Goal: Obtain resource: Obtain resource

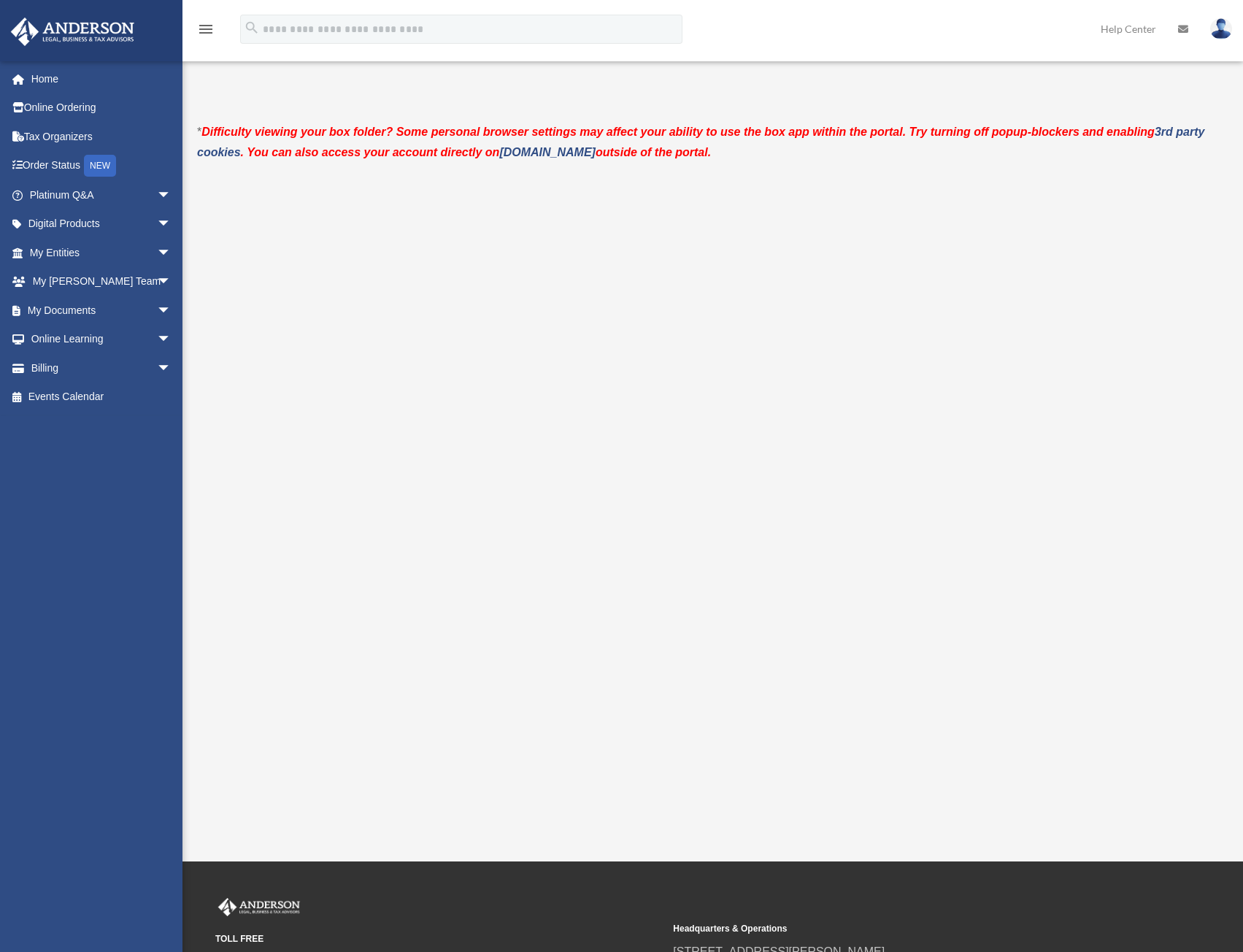
click at [157, 308] on span "arrow_drop_down" at bounding box center [171, 311] width 29 height 30
click at [111, 384] on link "Forms Library" at bounding box center [107, 397] width 173 height 29
click at [109, 393] on link "Forms Library" at bounding box center [107, 397] width 173 height 29
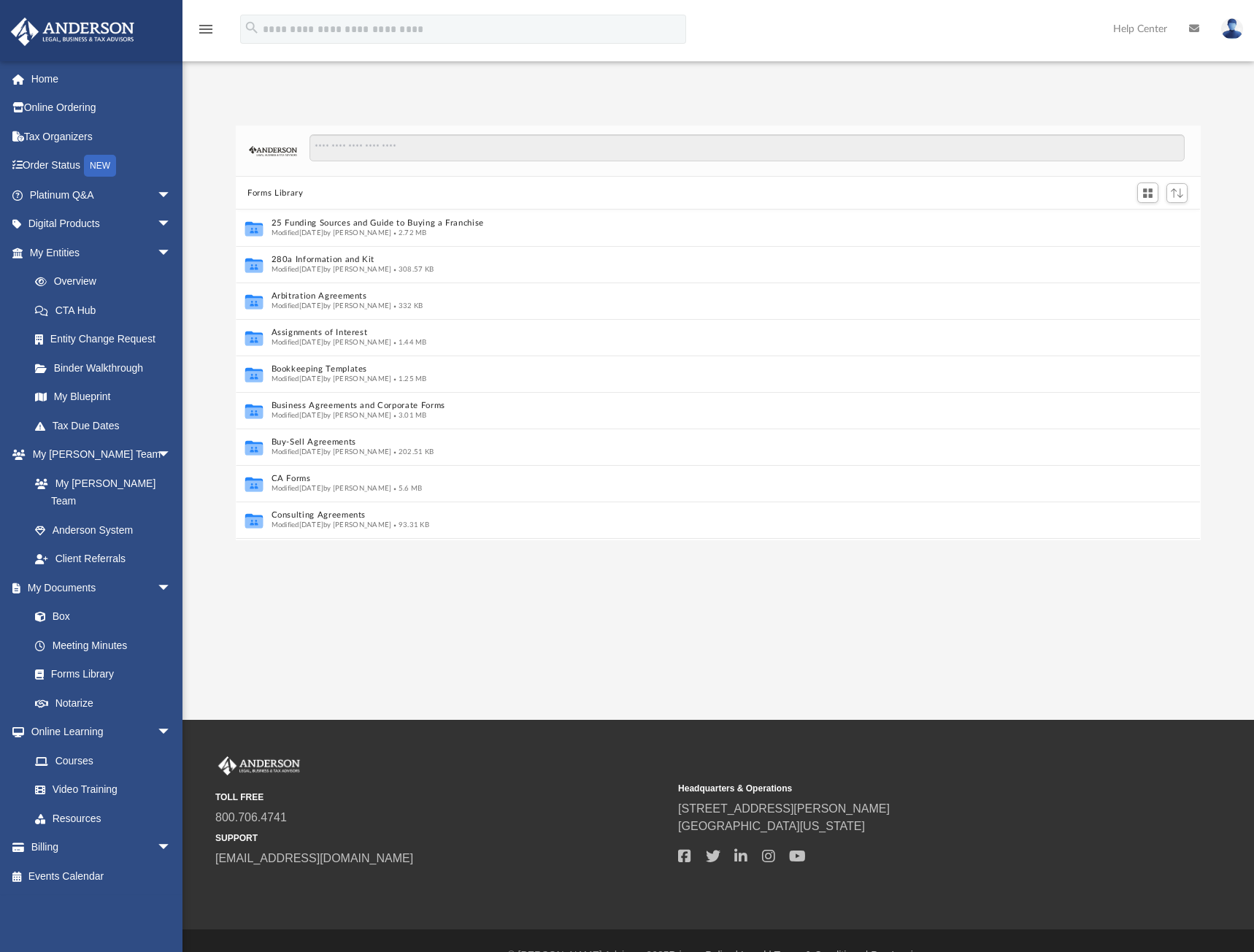
scroll to position [321, 954]
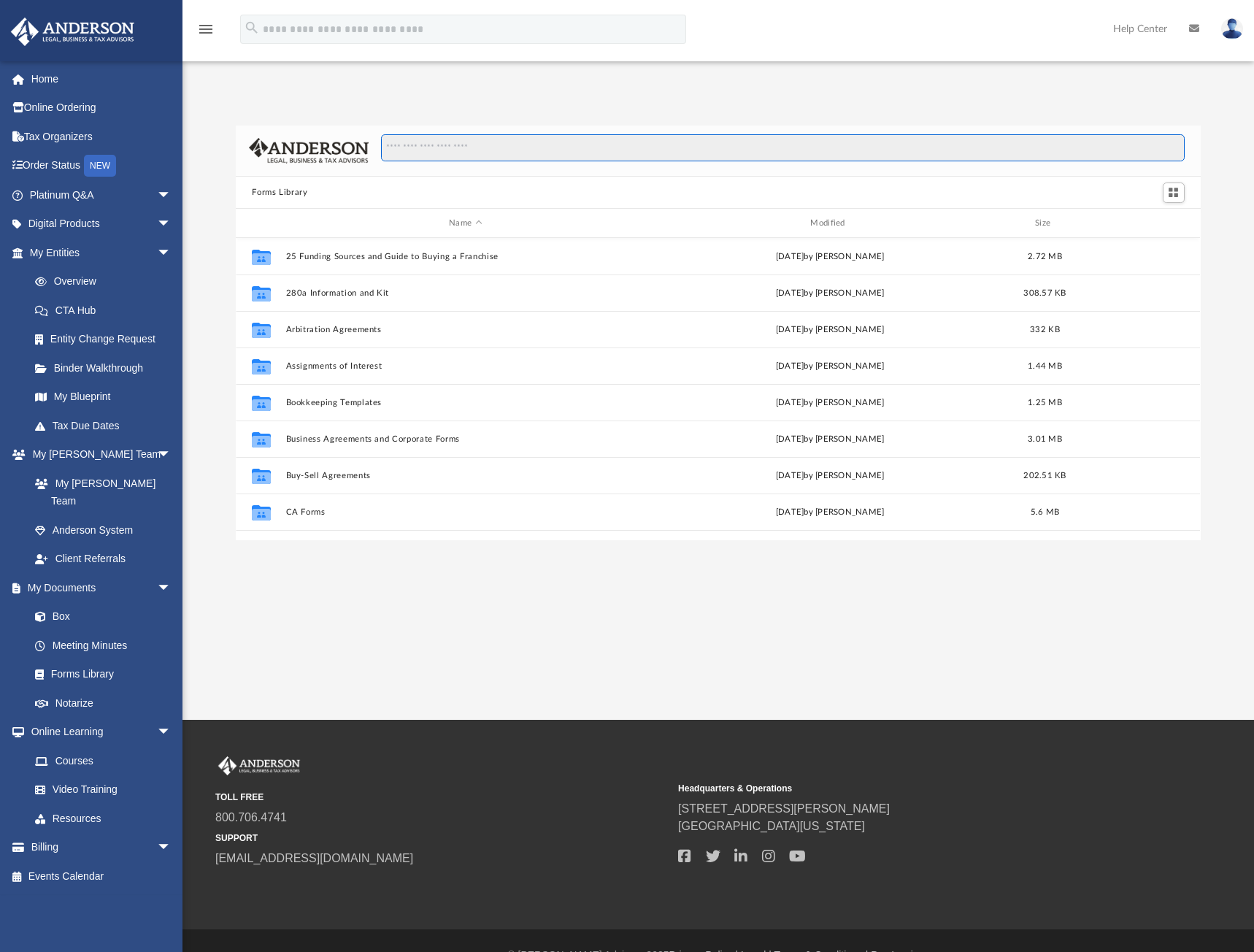
click at [419, 134] on input "Search files and folders" at bounding box center [783, 148] width 804 height 28
type input "****"
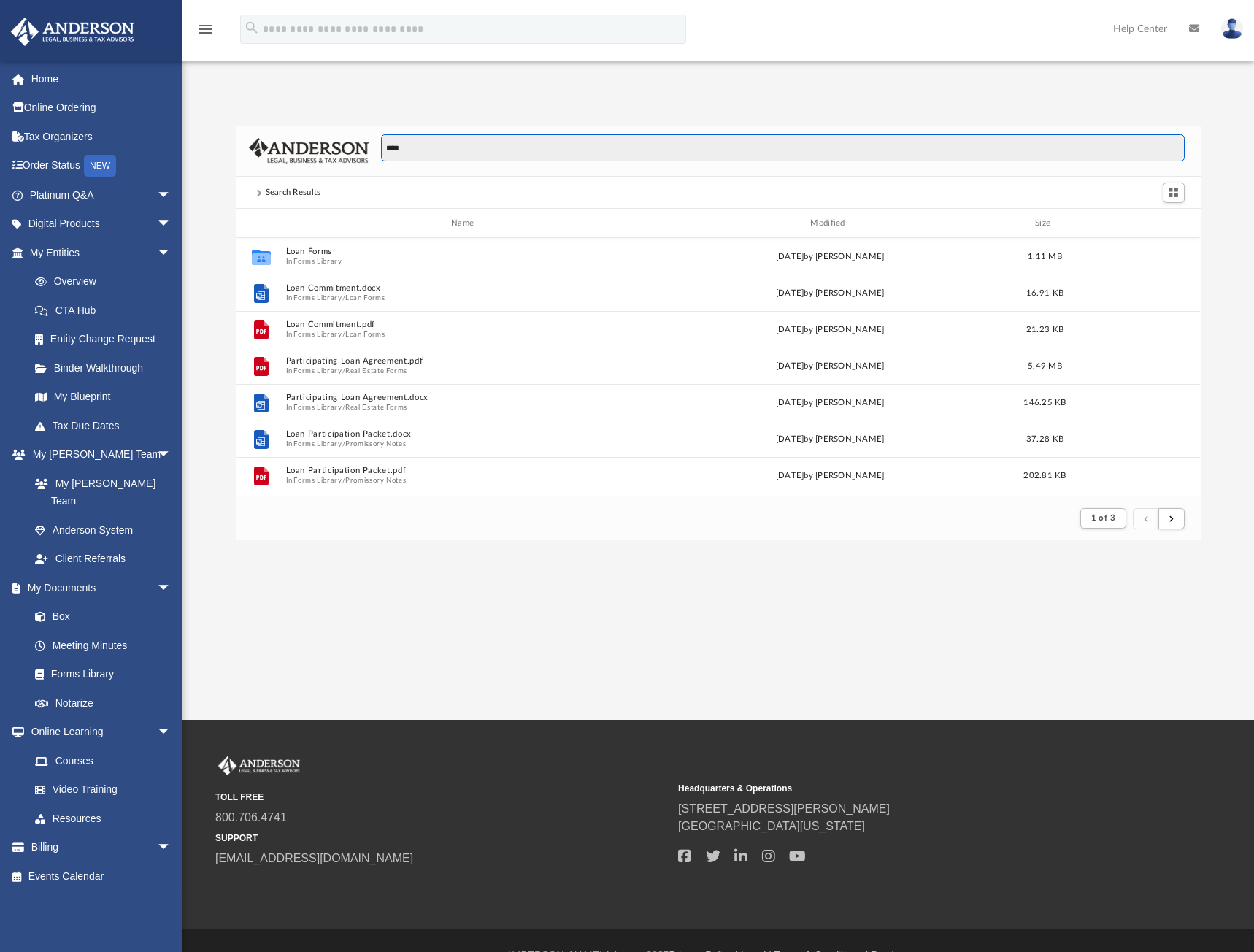
scroll to position [276, 954]
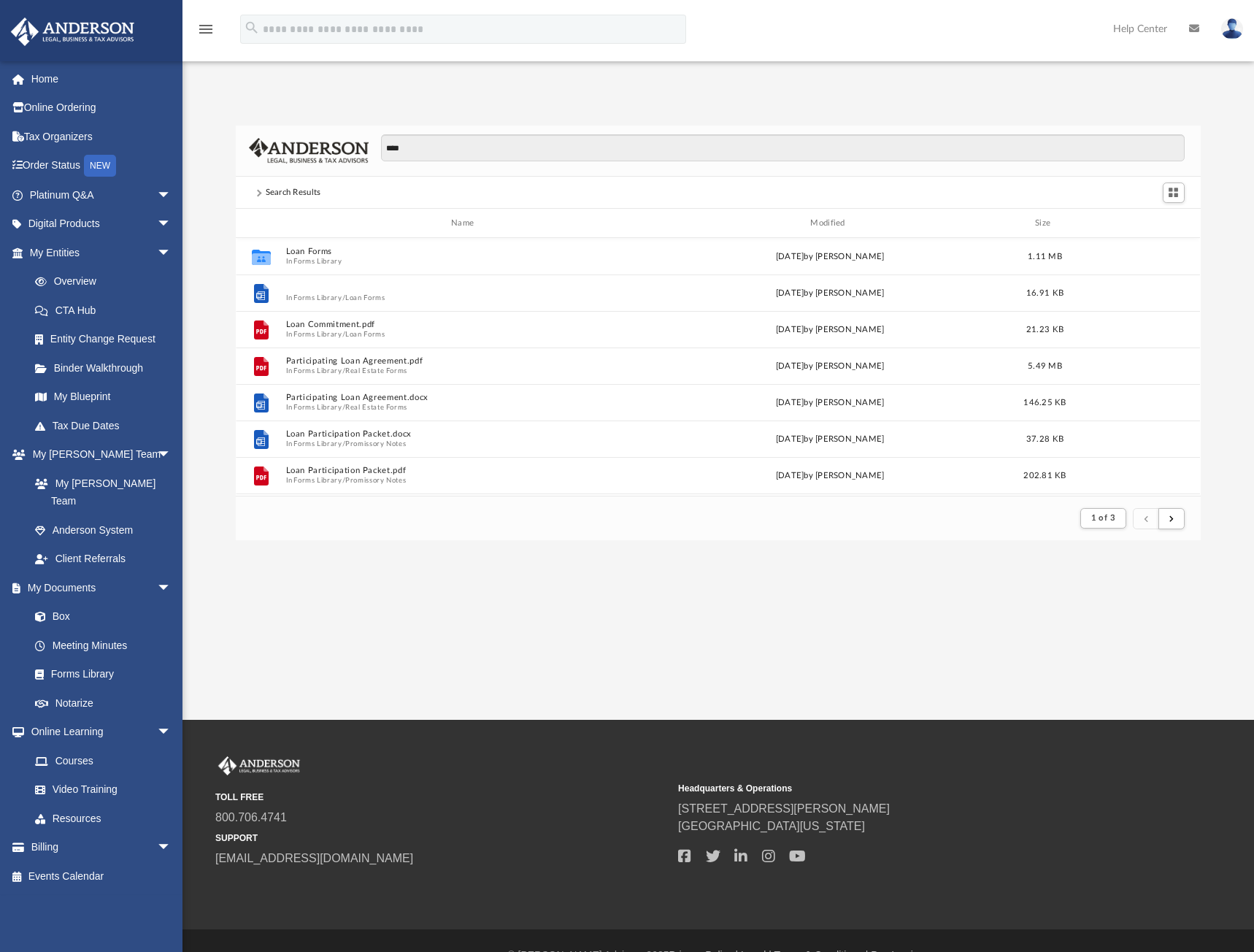
click at [346, 284] on button "Loan Commitment.docx" at bounding box center [465, 289] width 358 height 9
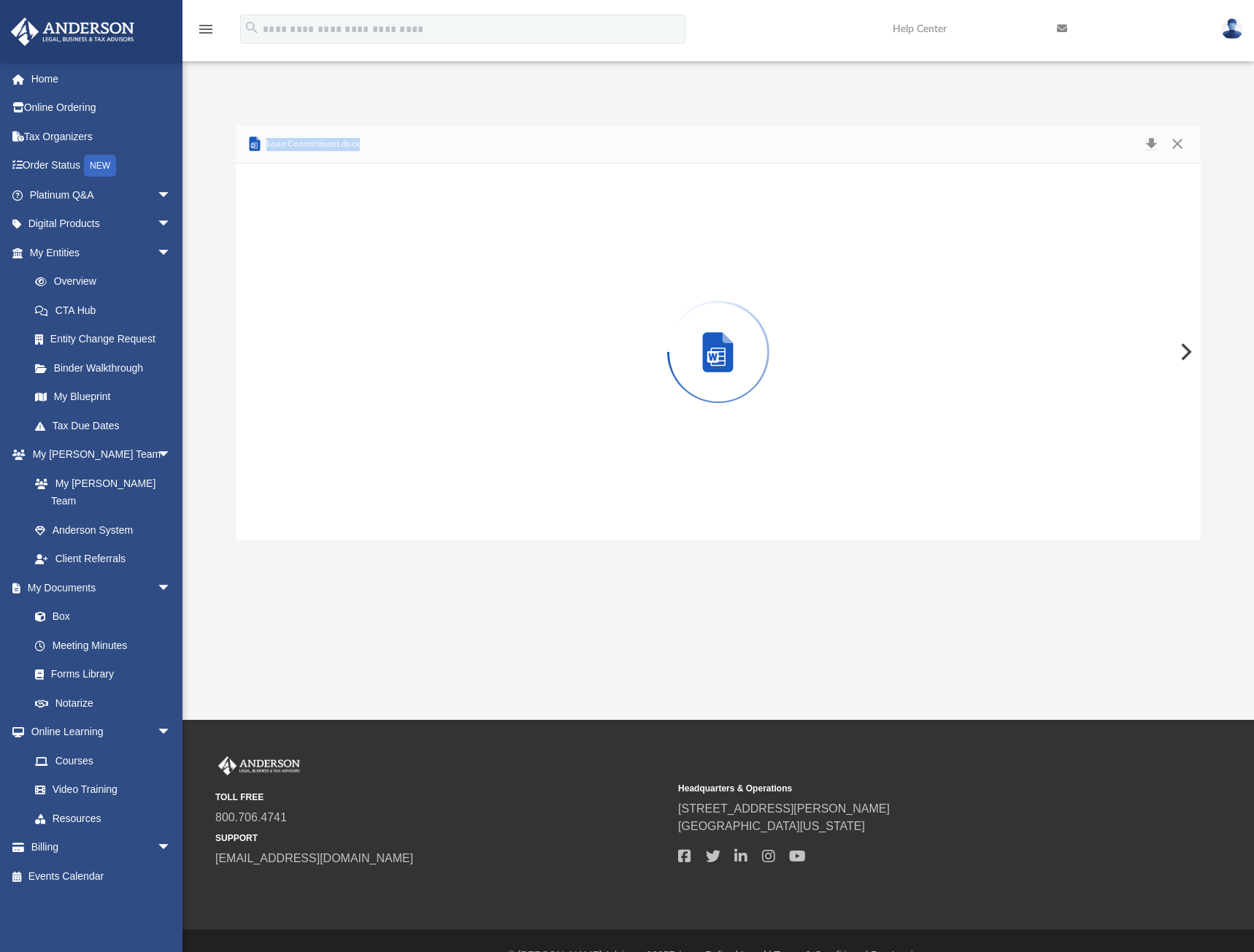
click at [346, 261] on div "Preview" at bounding box center [718, 352] width 965 height 376
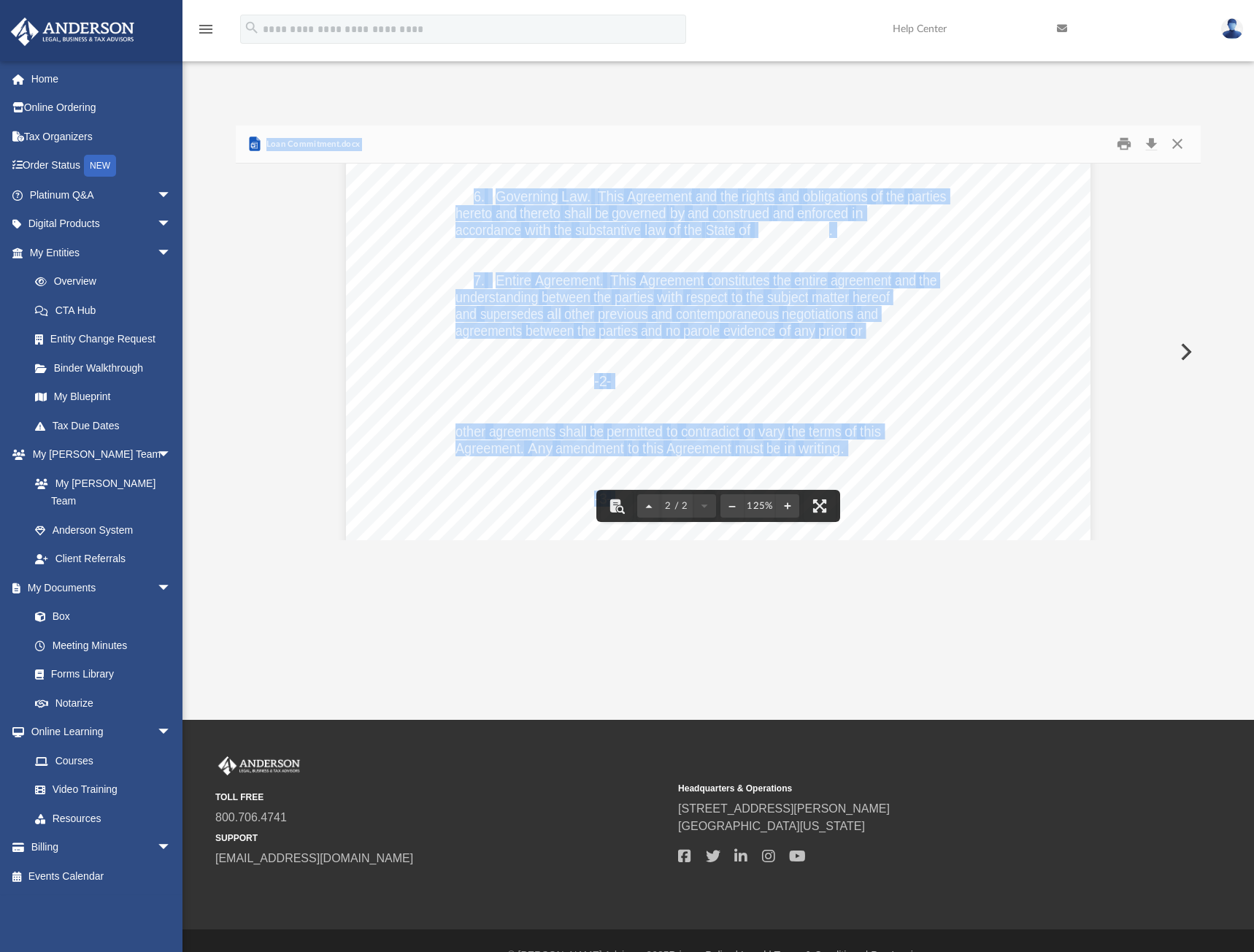
scroll to position [1156, 0]
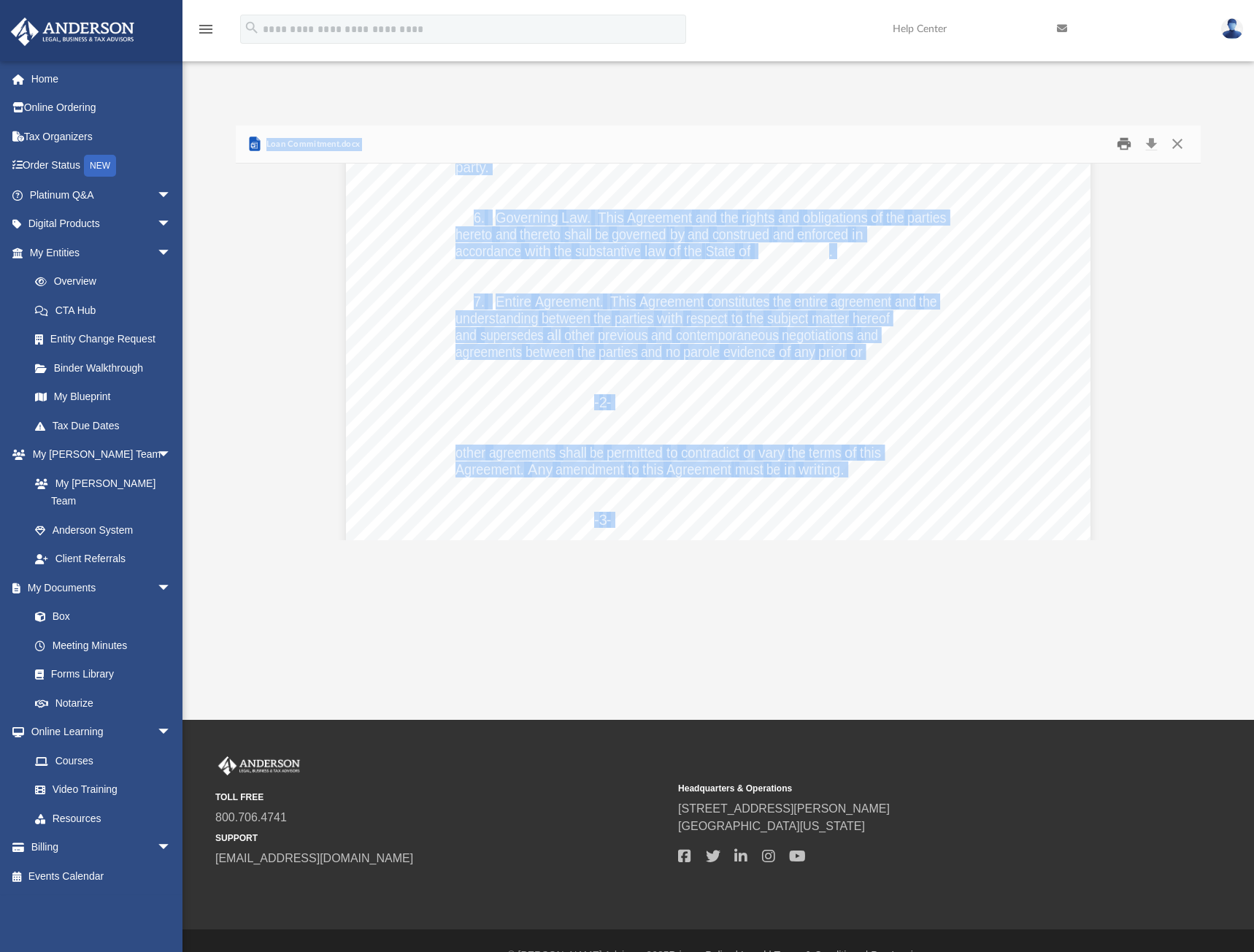
click at [1120, 133] on button "Print" at bounding box center [1124, 144] width 29 height 23
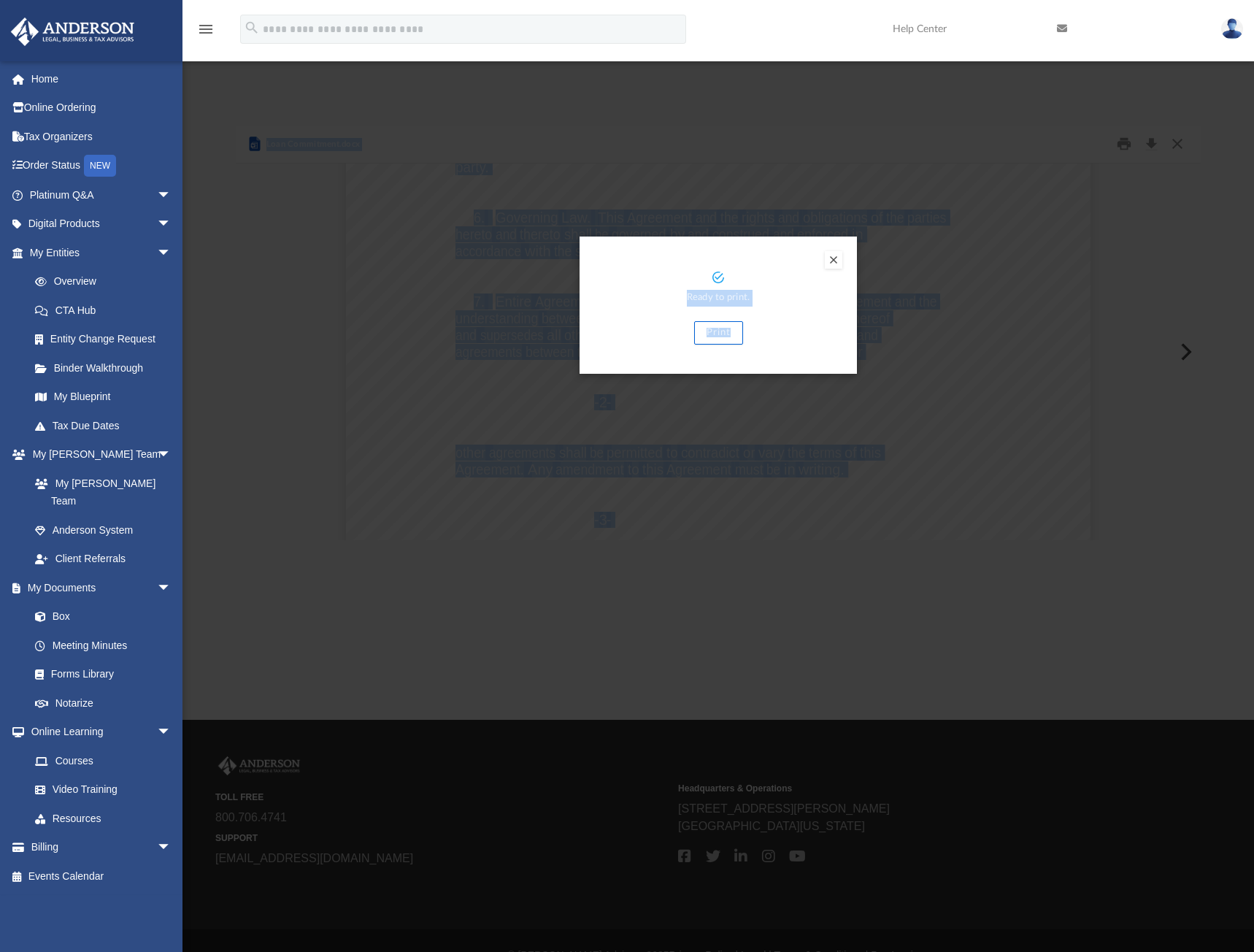
click at [718, 321] on button "Print" at bounding box center [719, 333] width 49 height 24
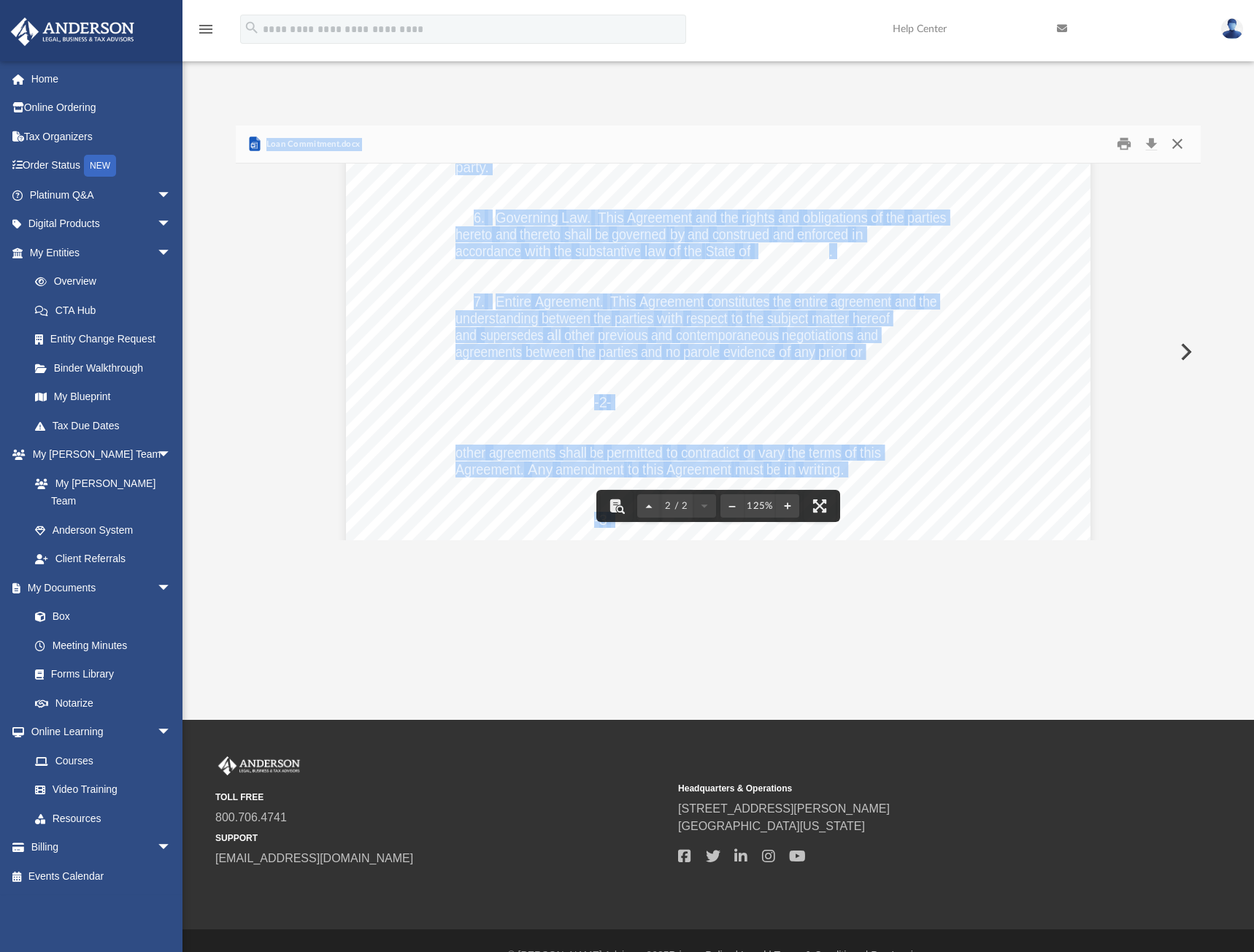
click at [1180, 133] on button "Close" at bounding box center [1177, 144] width 26 height 23
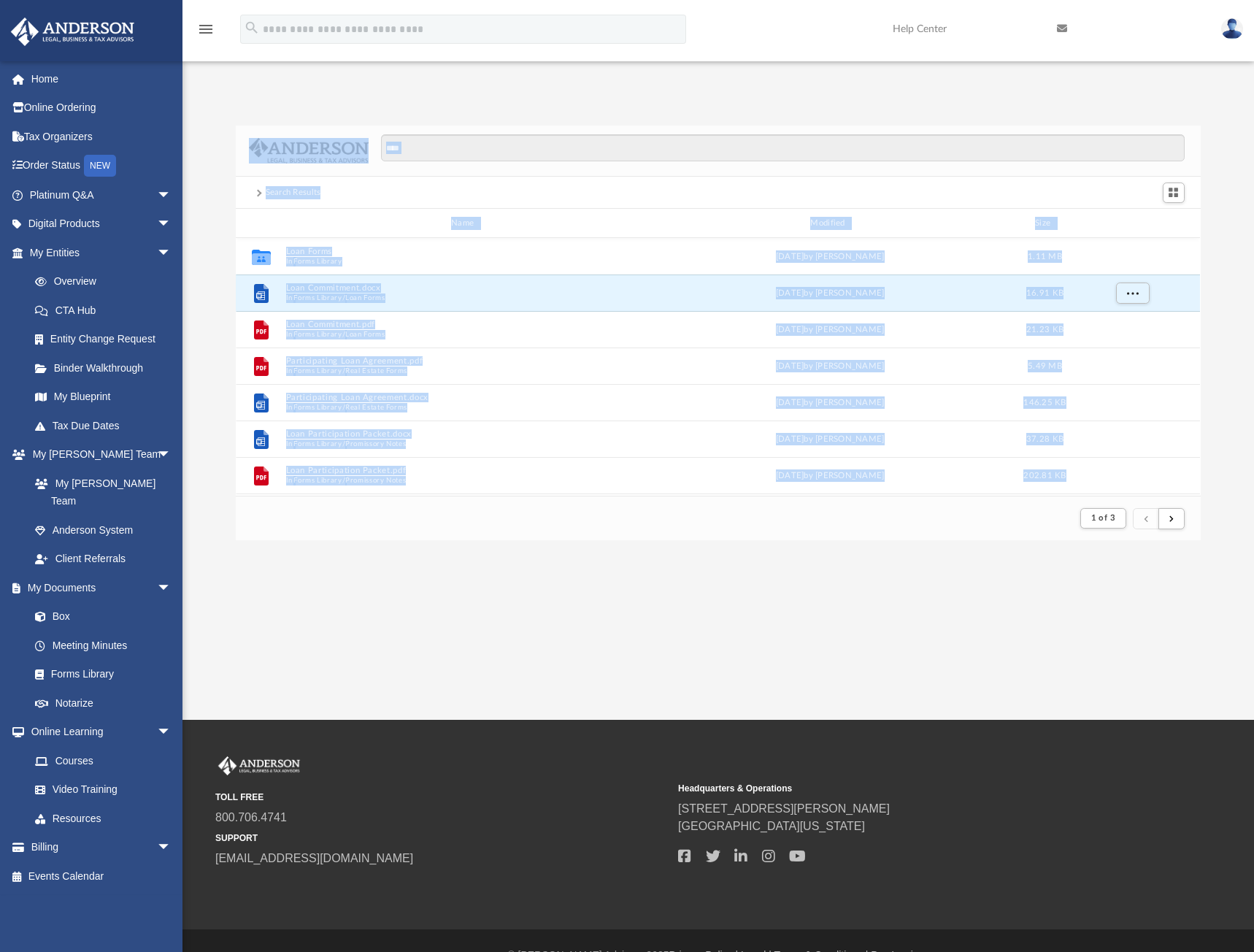
click at [364, 357] on button "Participating Loan Agreement.pdf" at bounding box center [465, 361] width 358 height 9
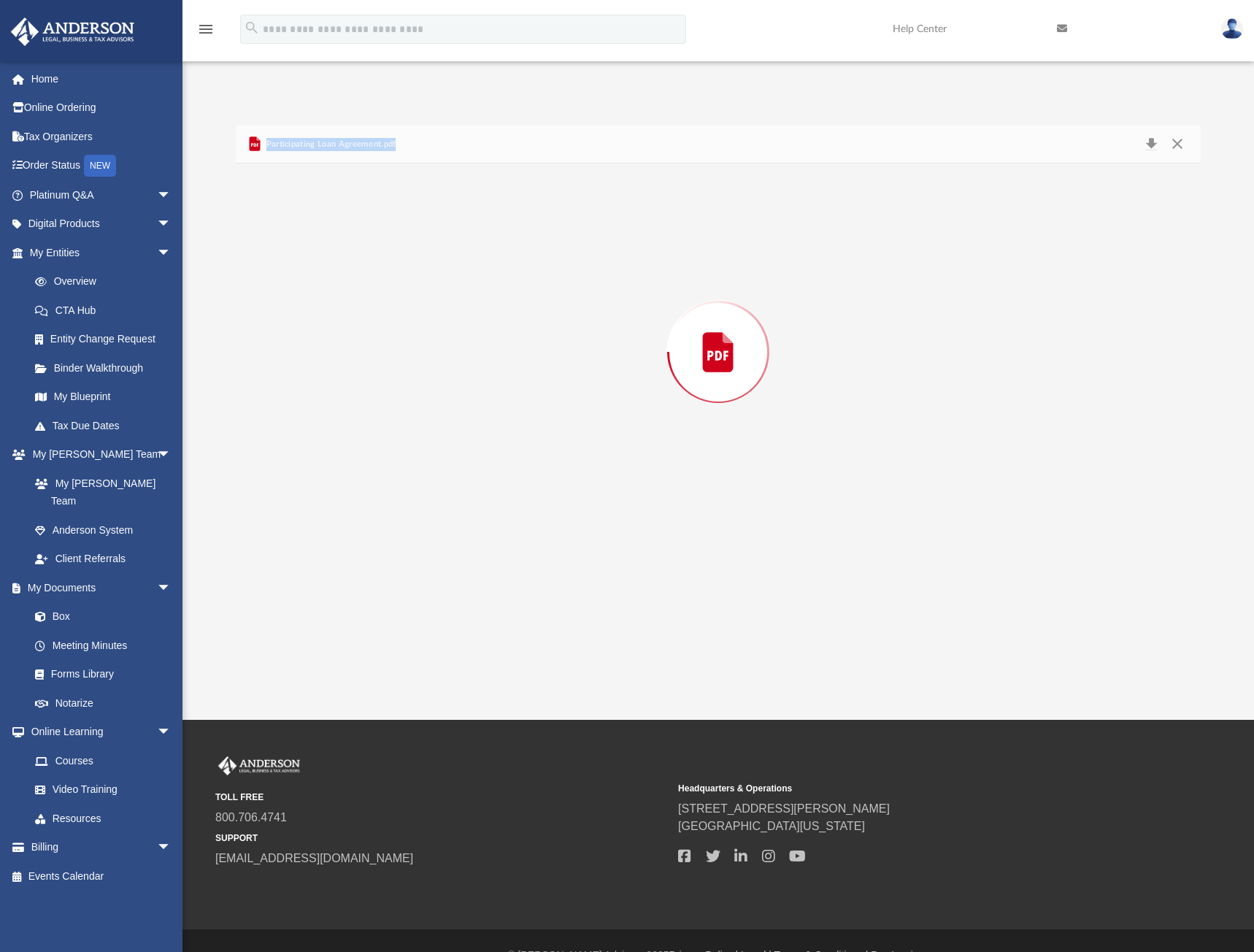
click at [364, 331] on div "Preview" at bounding box center [718, 352] width 965 height 376
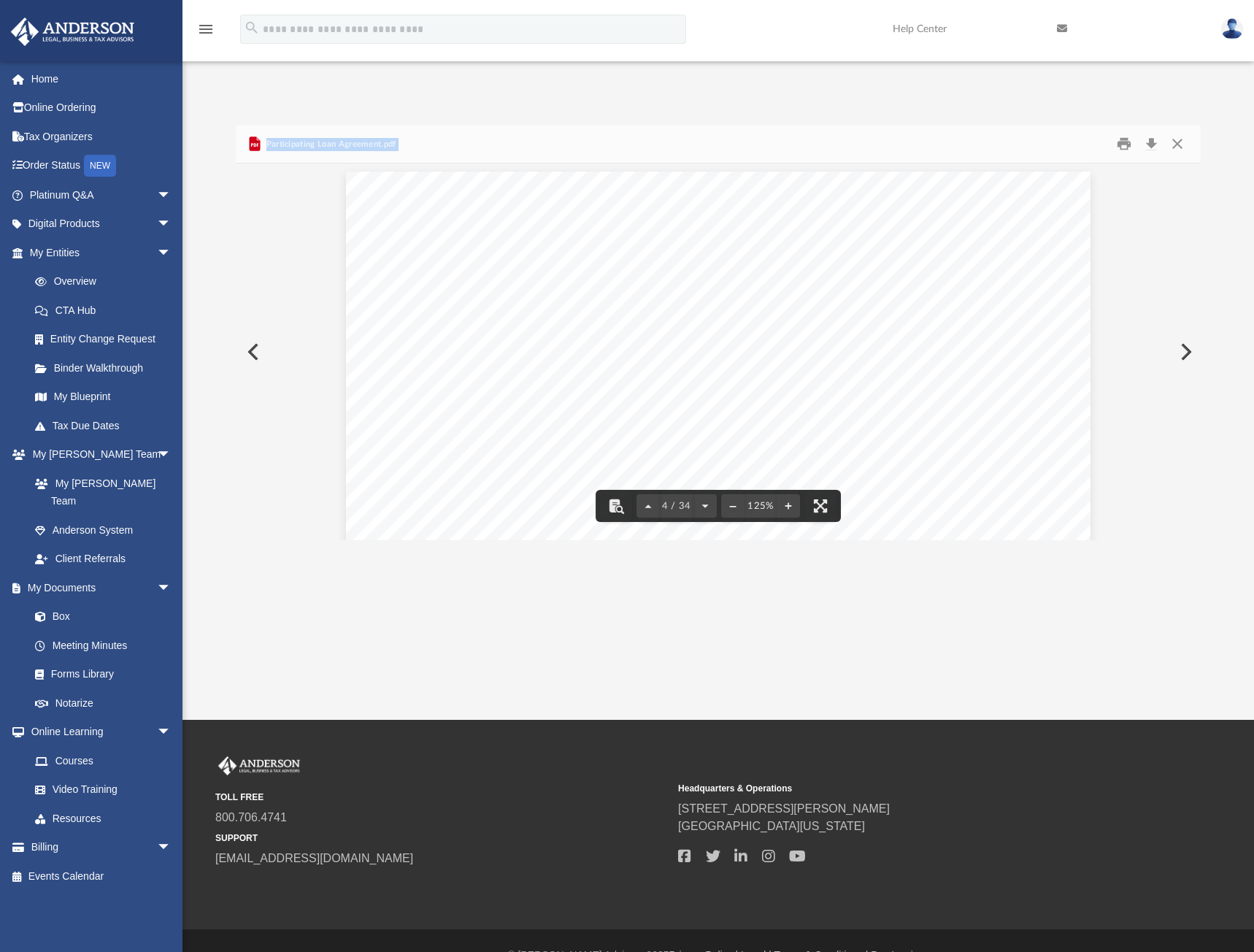
scroll to position [3139, 0]
click at [1125, 133] on button "Print" at bounding box center [1124, 144] width 29 height 23
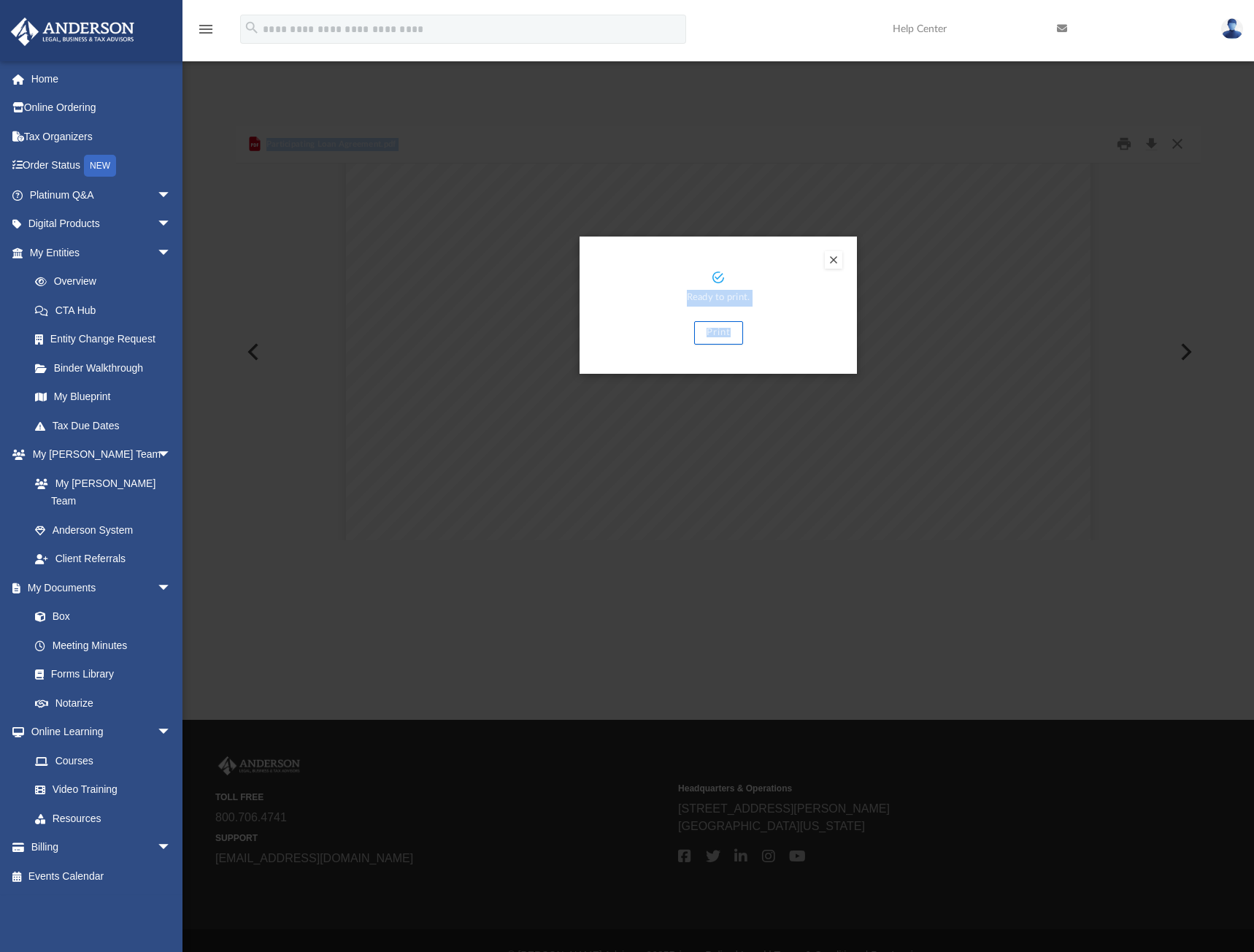
click at [726, 321] on button "Print" at bounding box center [719, 333] width 49 height 24
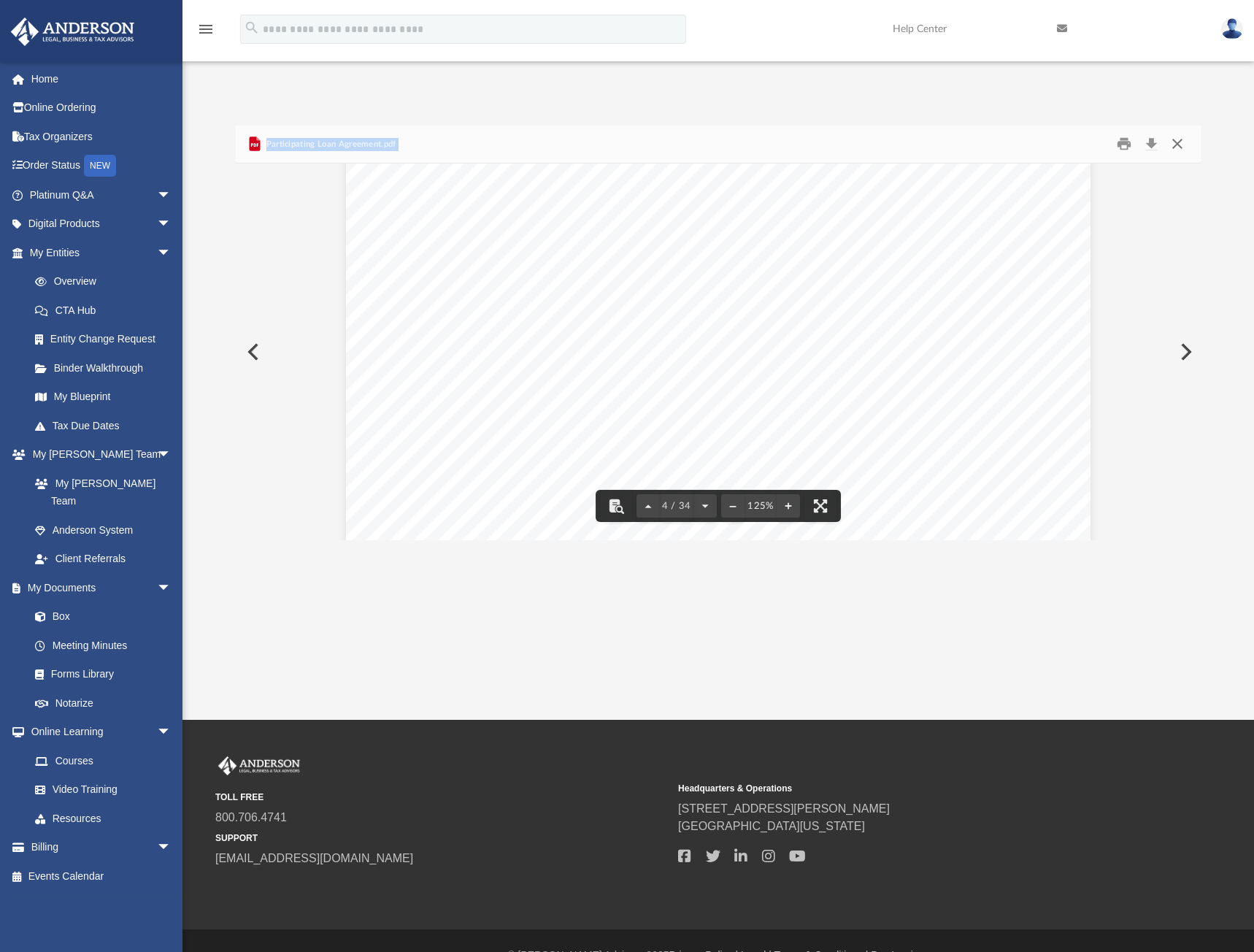
click at [1183, 133] on button "Close" at bounding box center [1177, 144] width 26 height 23
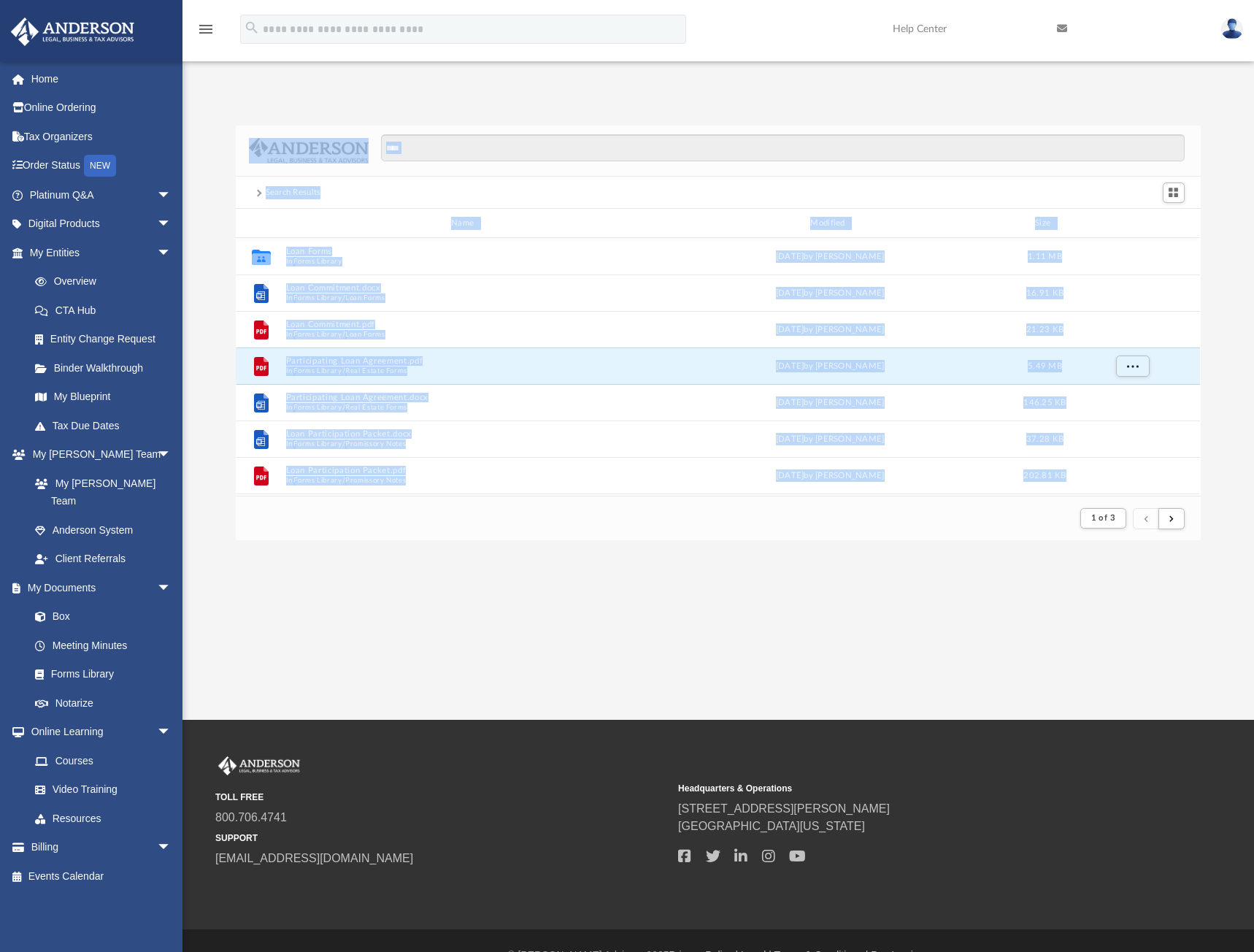
click at [368, 467] on button "Loan Participation Packet.pdf" at bounding box center [465, 471] width 358 height 9
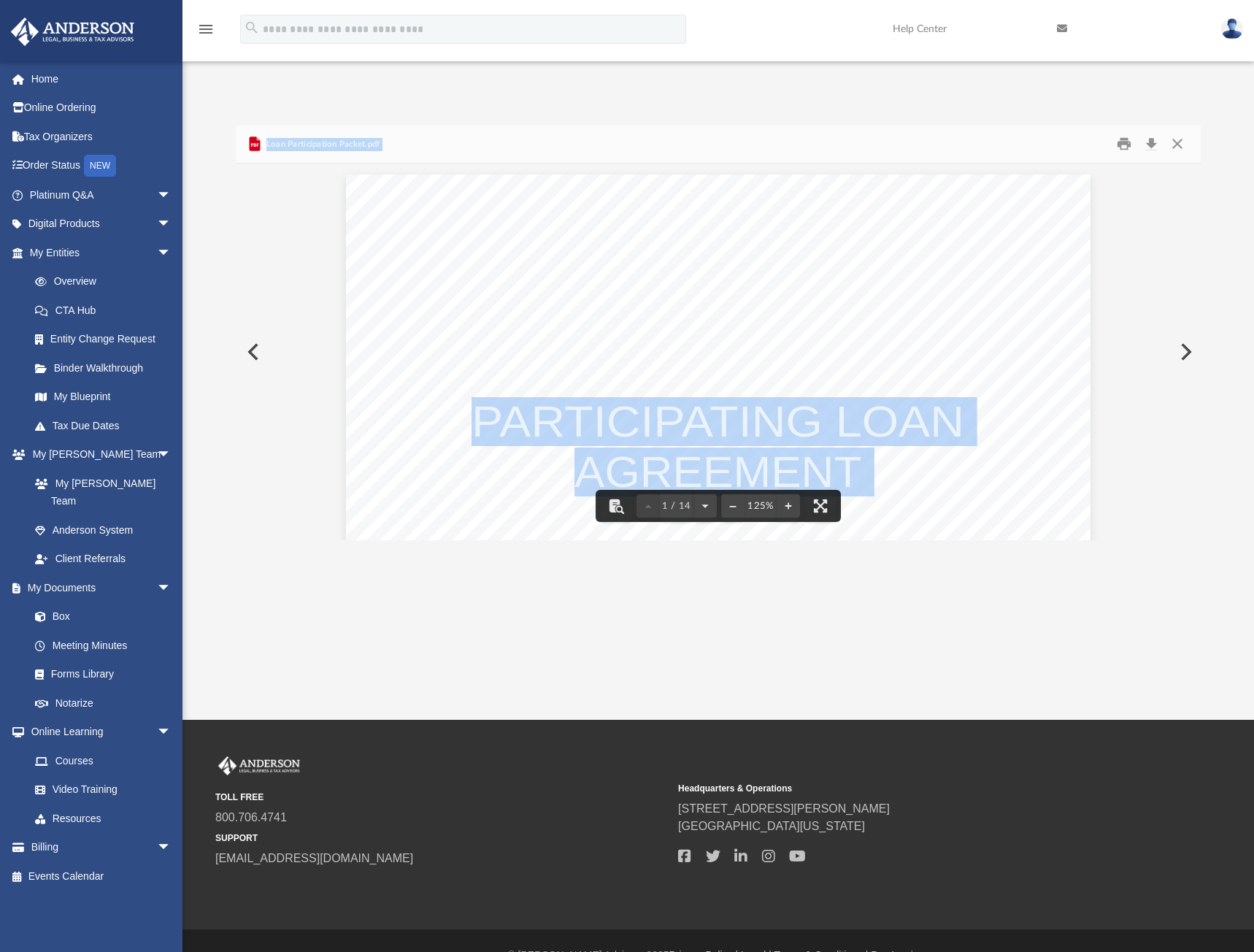
click at [880, 327] on div "1 PARTICIPATING LOAN AGREEMENT Entered into by: Loan Number: ___________ Dated:…" at bounding box center [719, 656] width 745 height 964
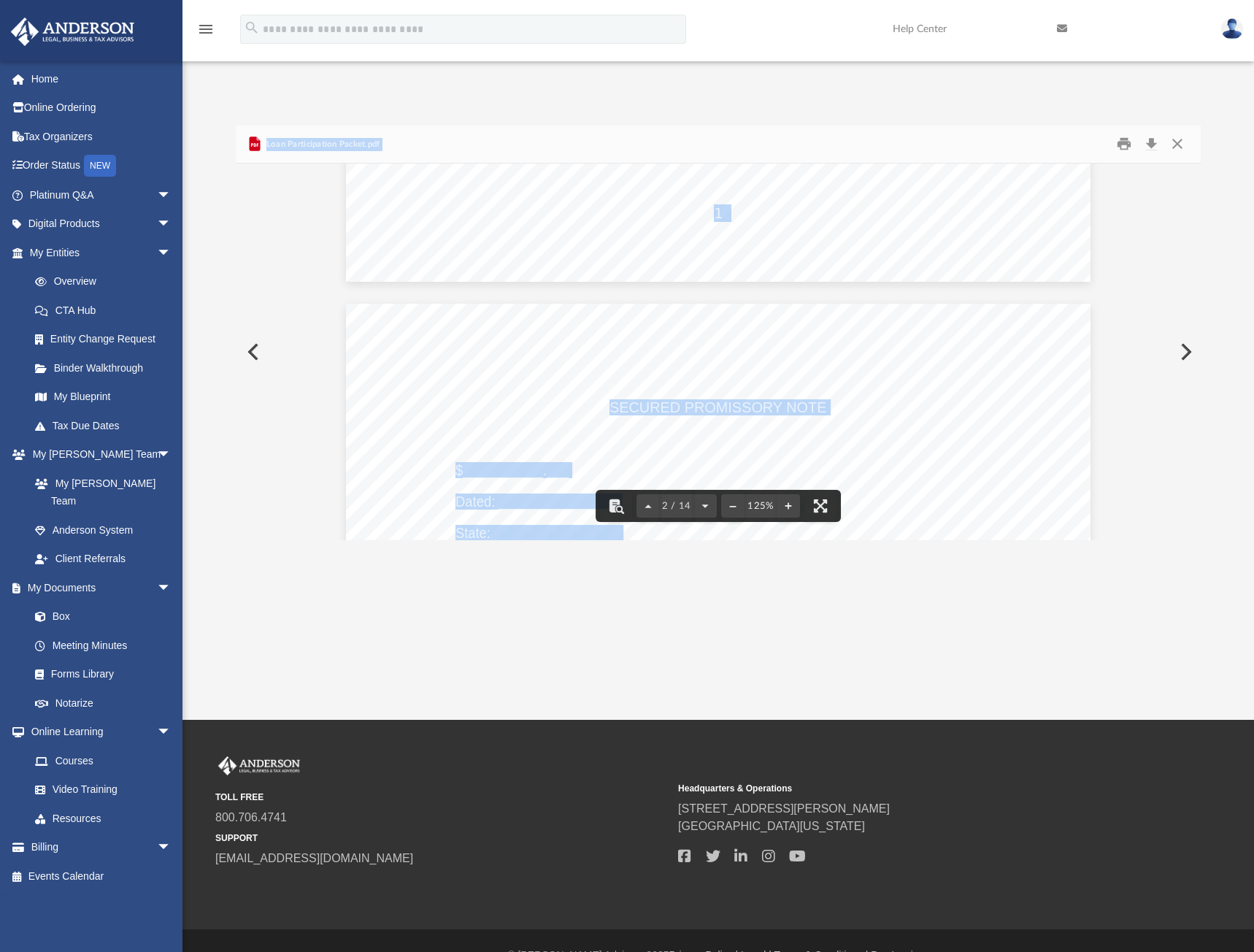
scroll to position [1168, 0]
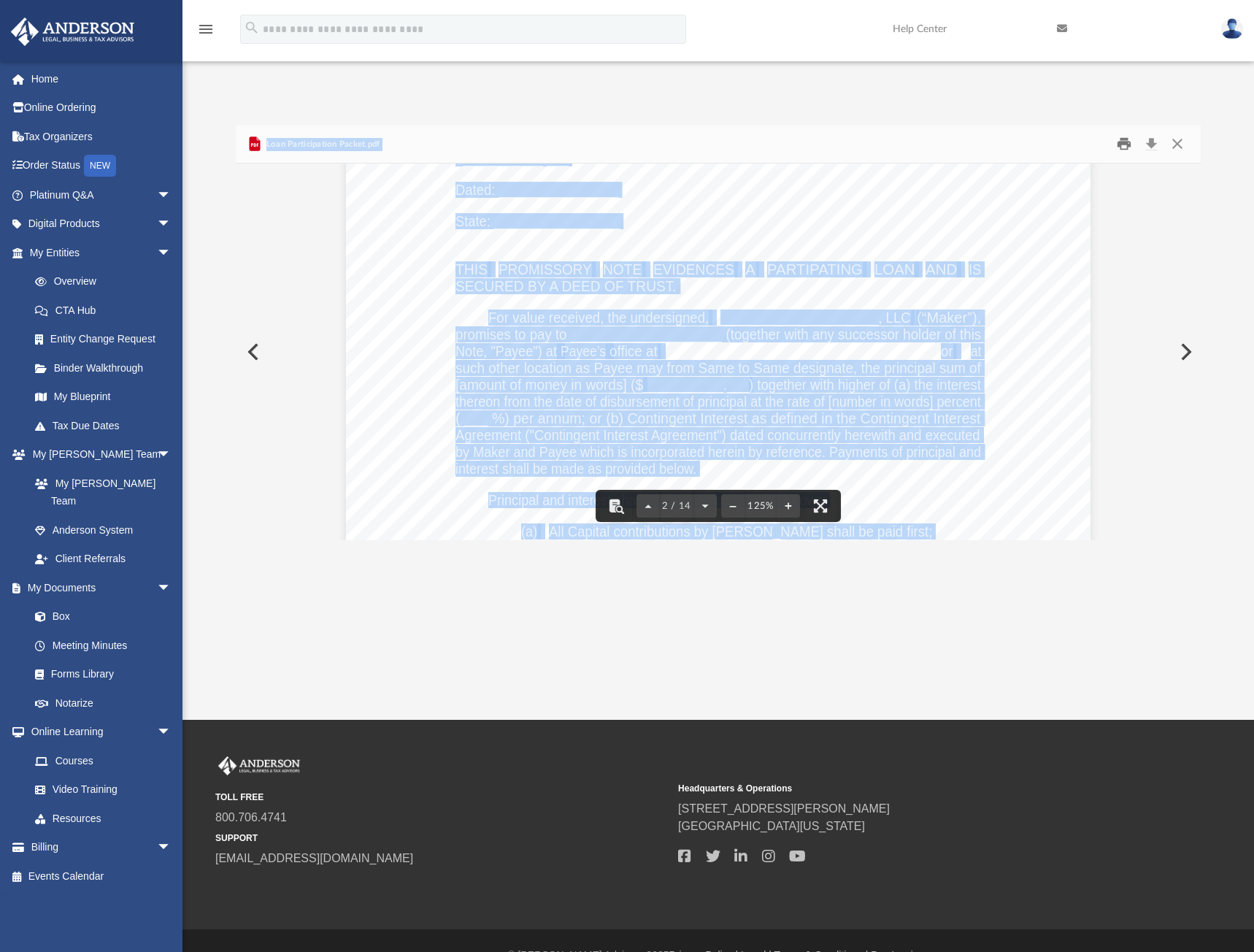
click at [1120, 133] on button "Print" at bounding box center [1124, 144] width 29 height 23
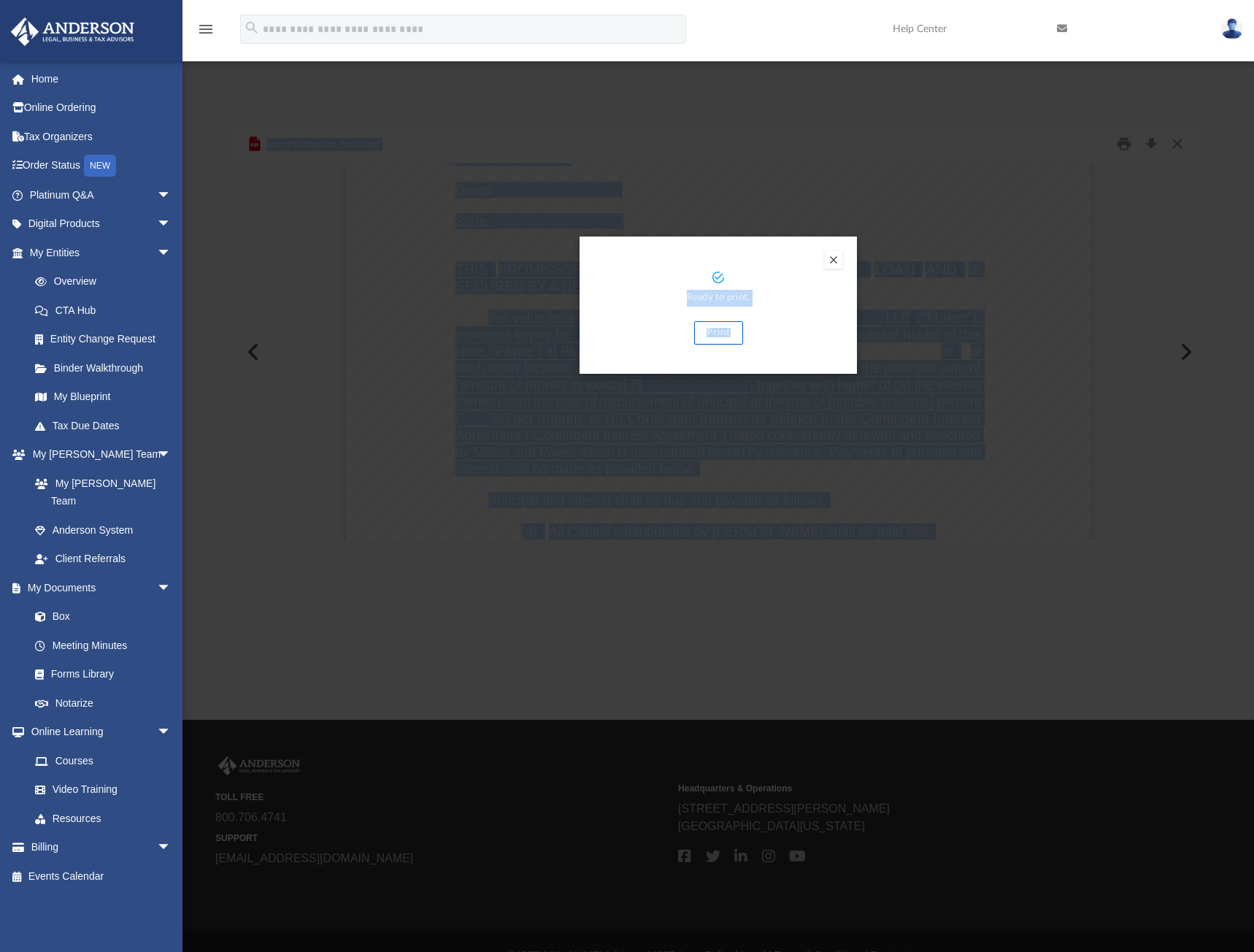
click at [712, 321] on button "Print" at bounding box center [719, 333] width 49 height 24
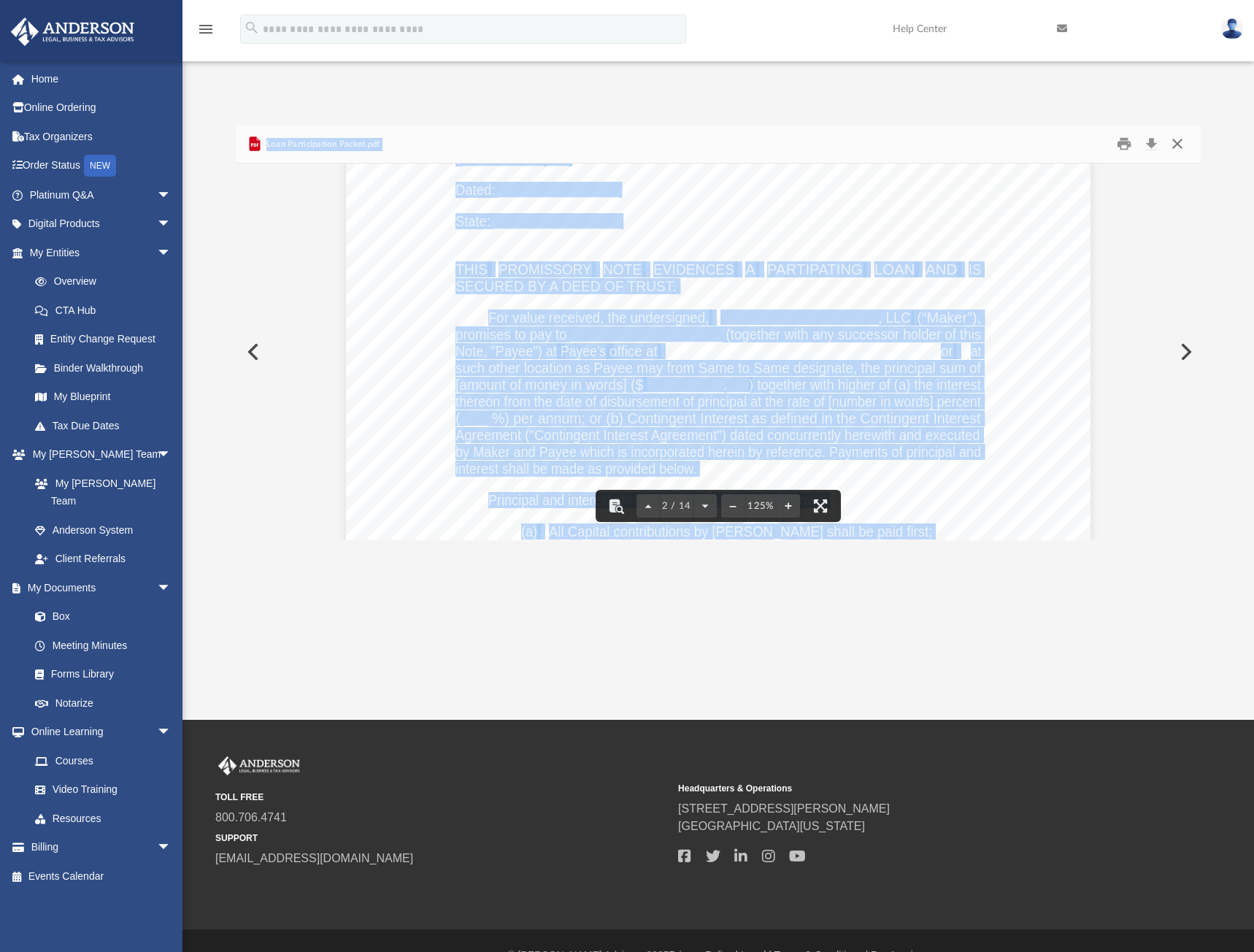
click at [1173, 133] on button "Close" at bounding box center [1177, 144] width 26 height 23
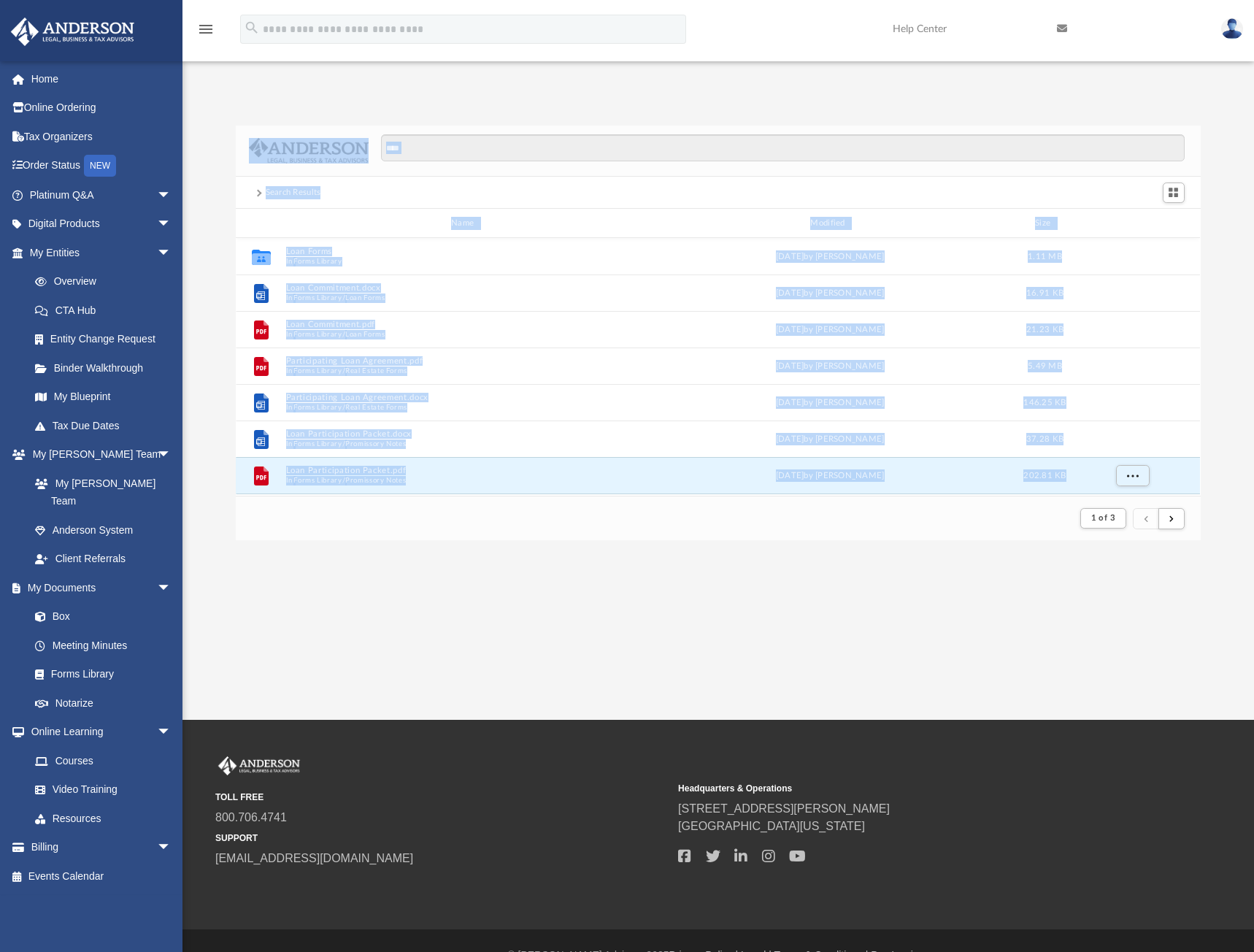
click at [315, 247] on button "Loan Forms" at bounding box center [465, 252] width 358 height 9
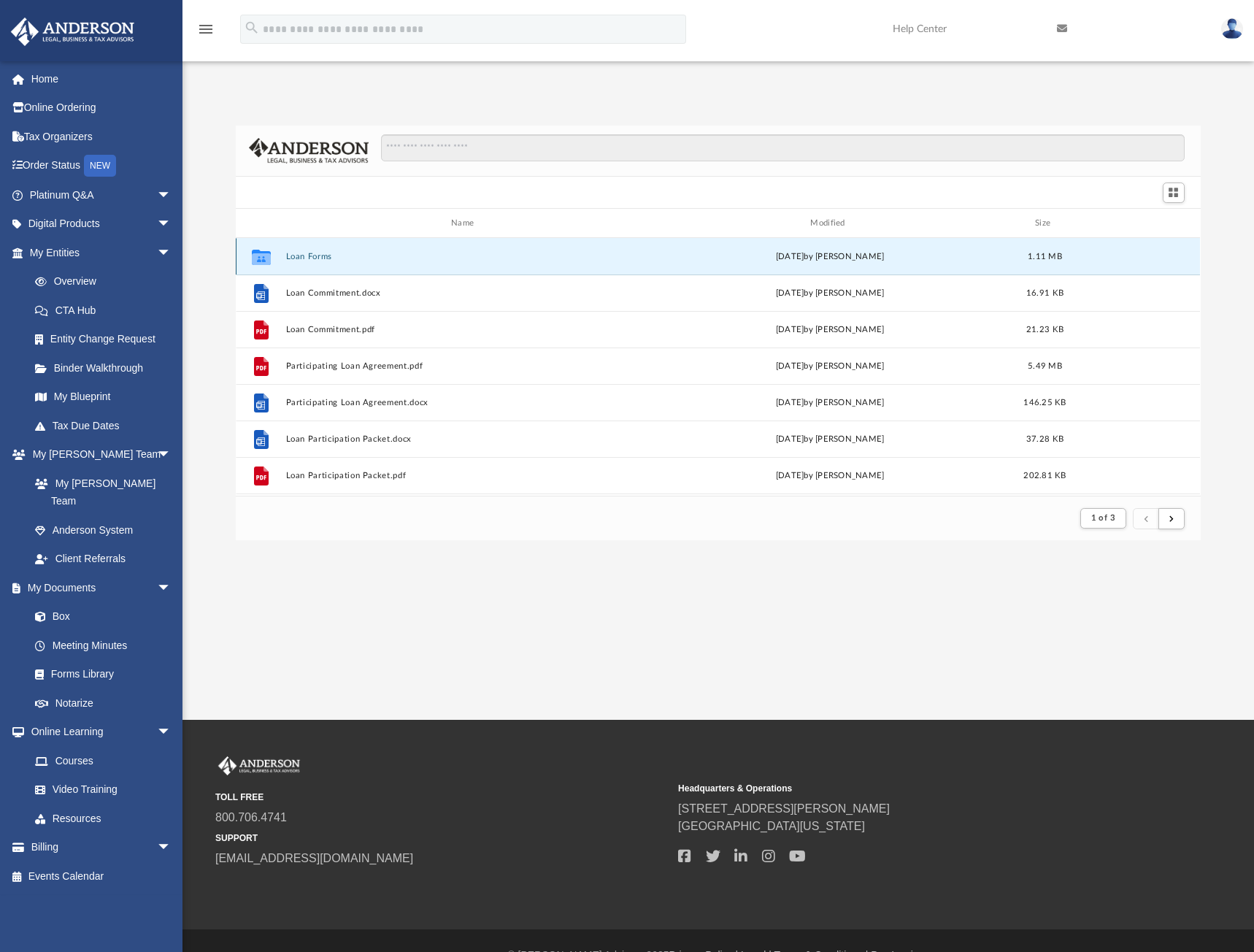
click at [314, 238] on div "Collaborated Folder Loan Forms Wed Oct 5 2022 by Mary Acree 1.11 MB" at bounding box center [718, 256] width 965 height 36
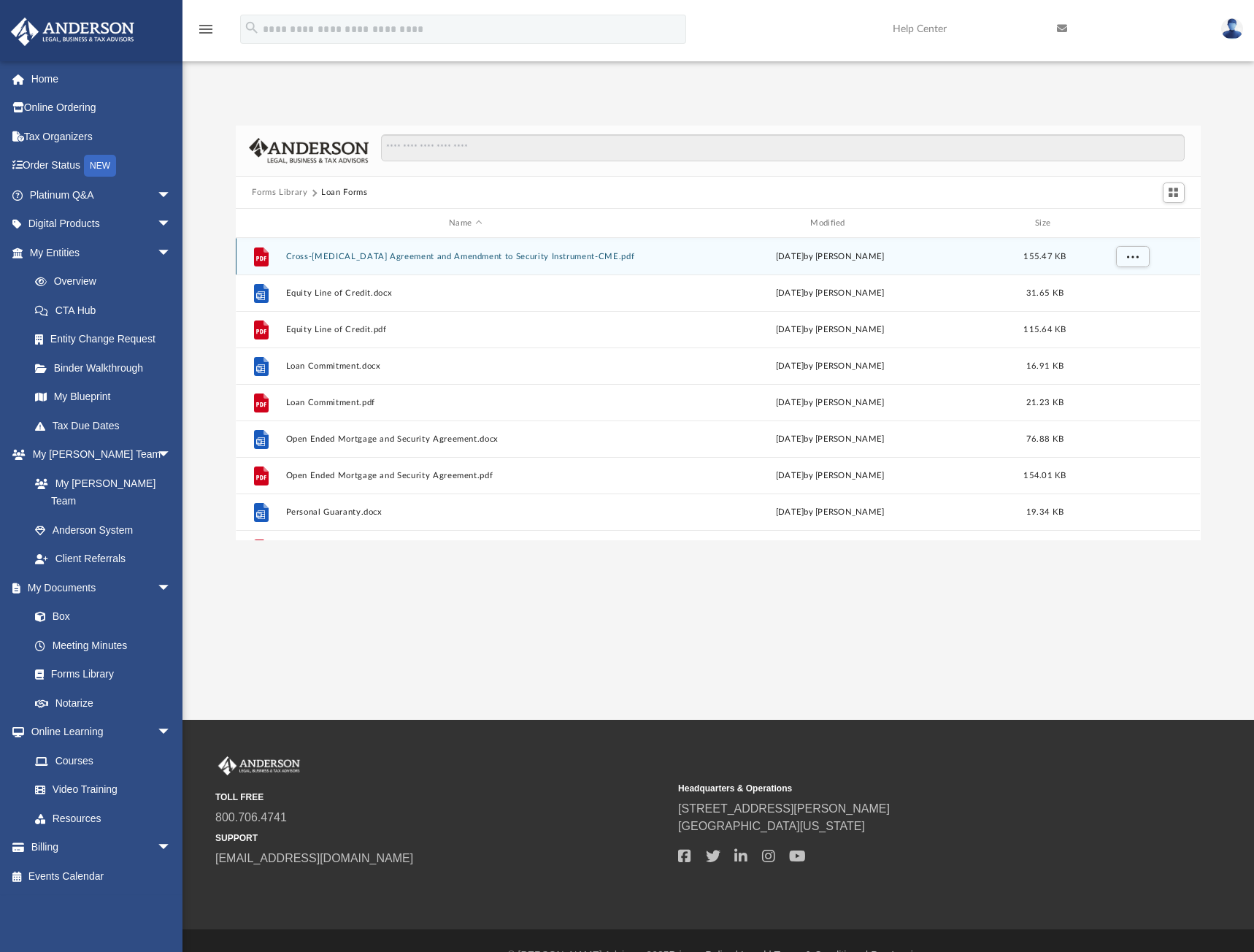
scroll to position [321, 954]
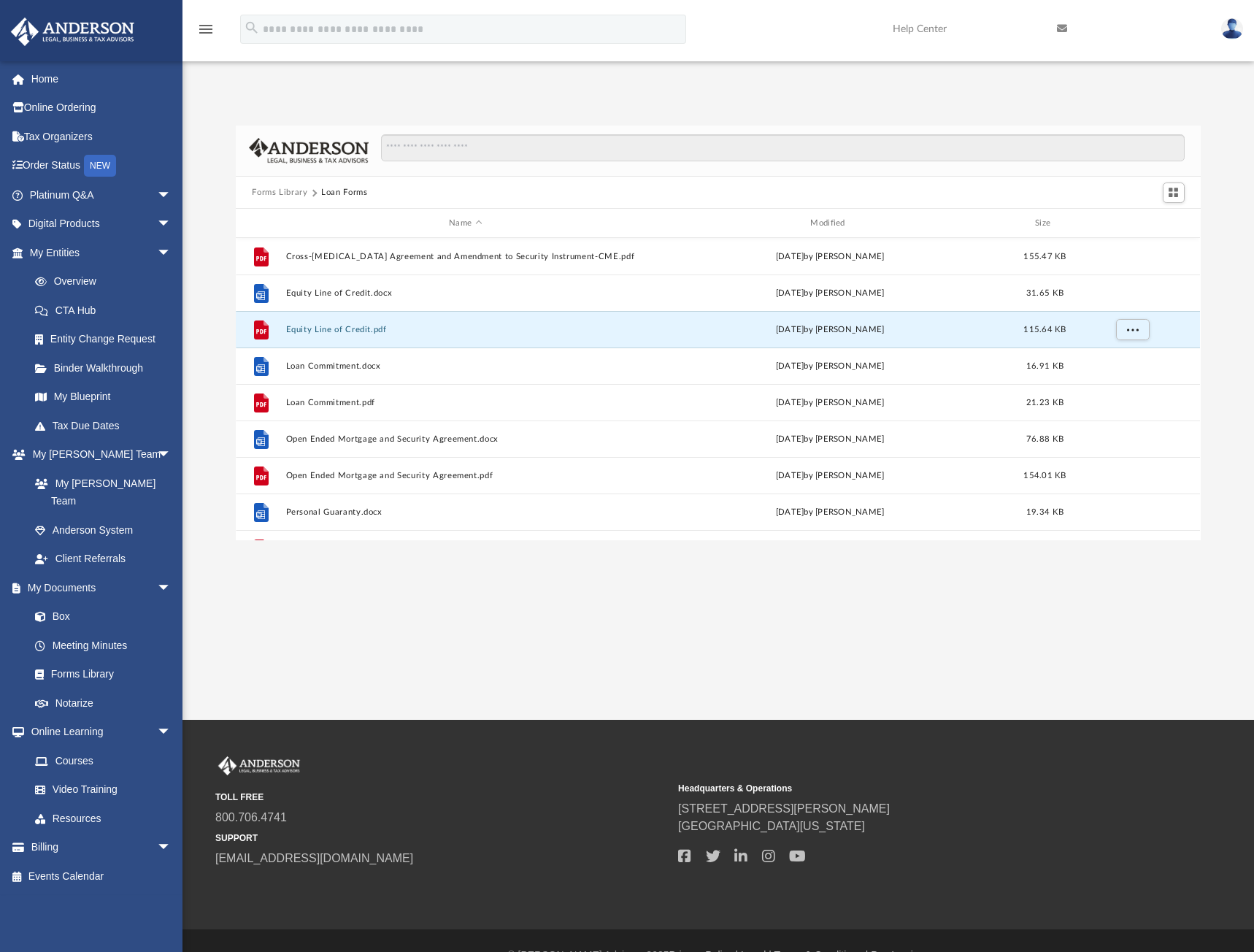
click at [366, 325] on button "Equity Line of Credit.pdf" at bounding box center [465, 330] width 358 height 9
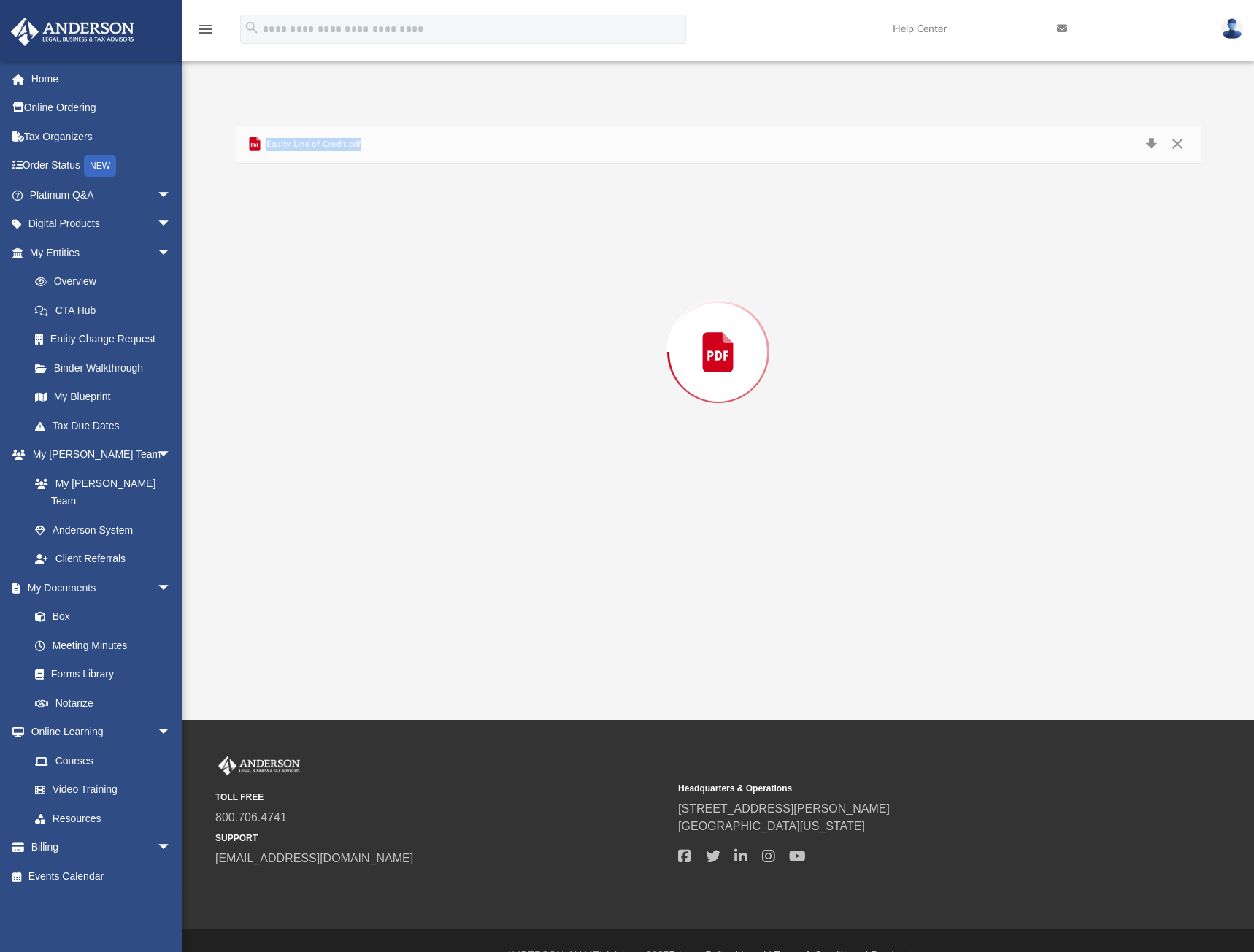
click at [366, 302] on div "Preview" at bounding box center [718, 352] width 965 height 376
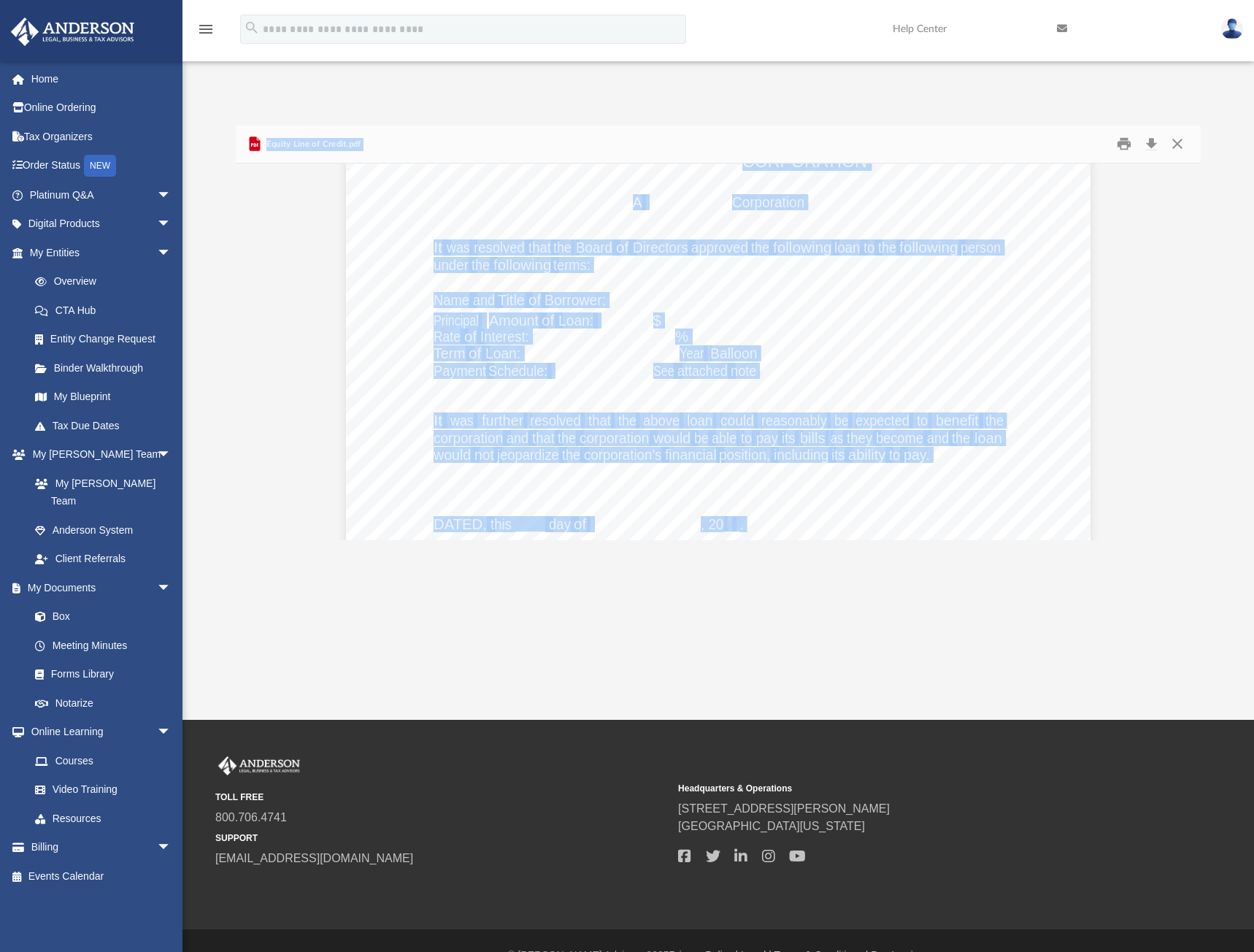
scroll to position [1096, 0]
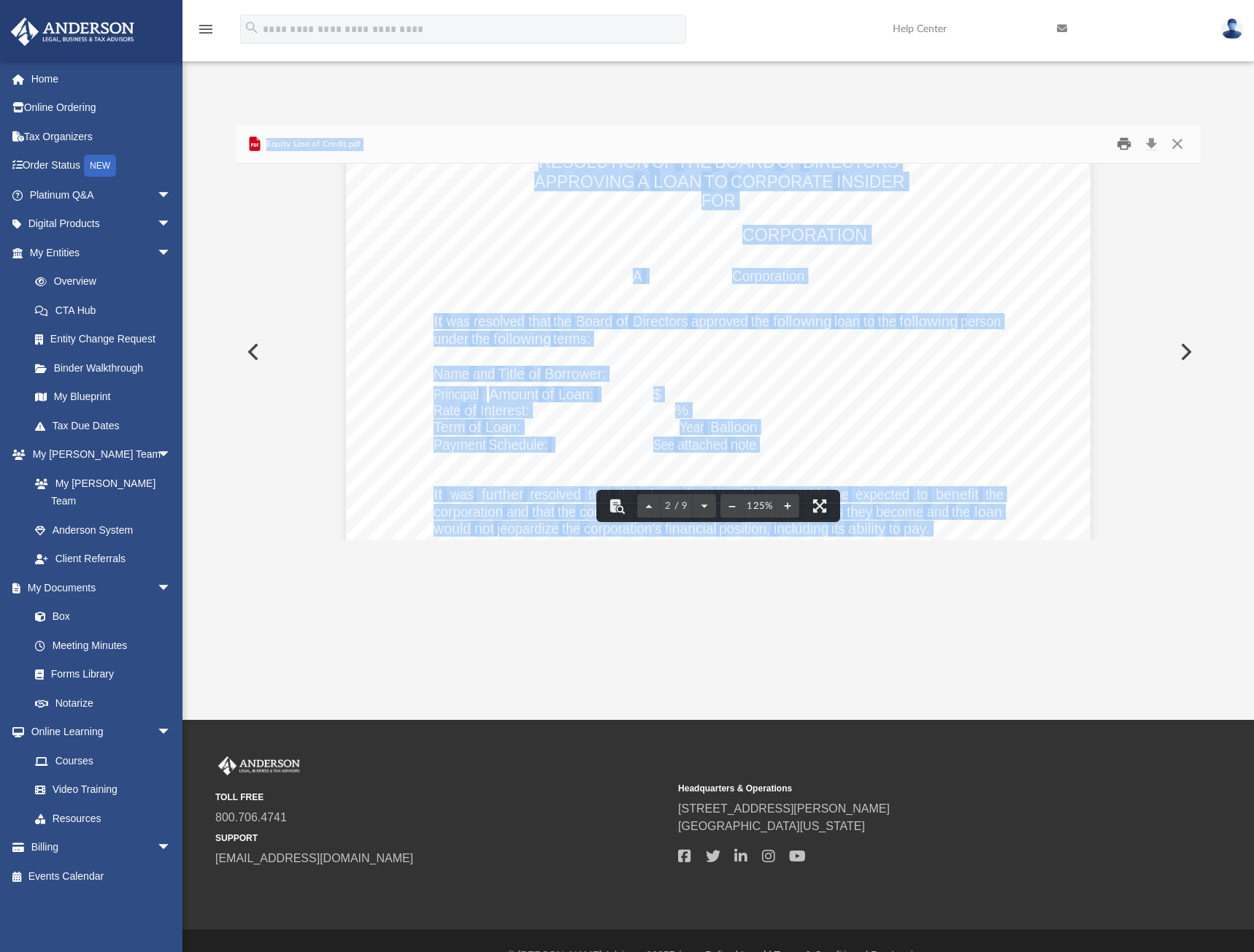
click at [1126, 133] on button "Print" at bounding box center [1124, 144] width 29 height 23
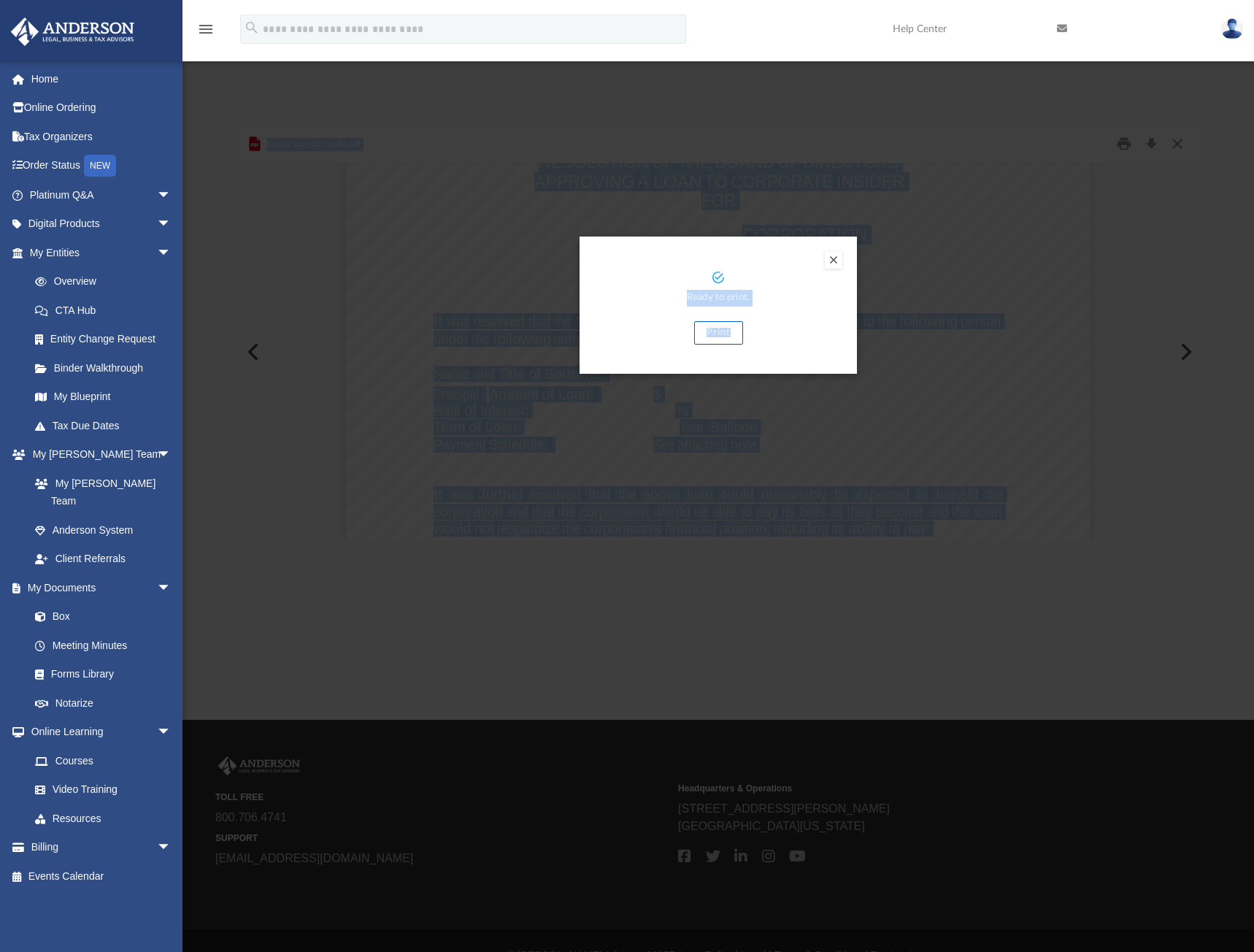
click at [716, 321] on button "Print" at bounding box center [719, 333] width 49 height 24
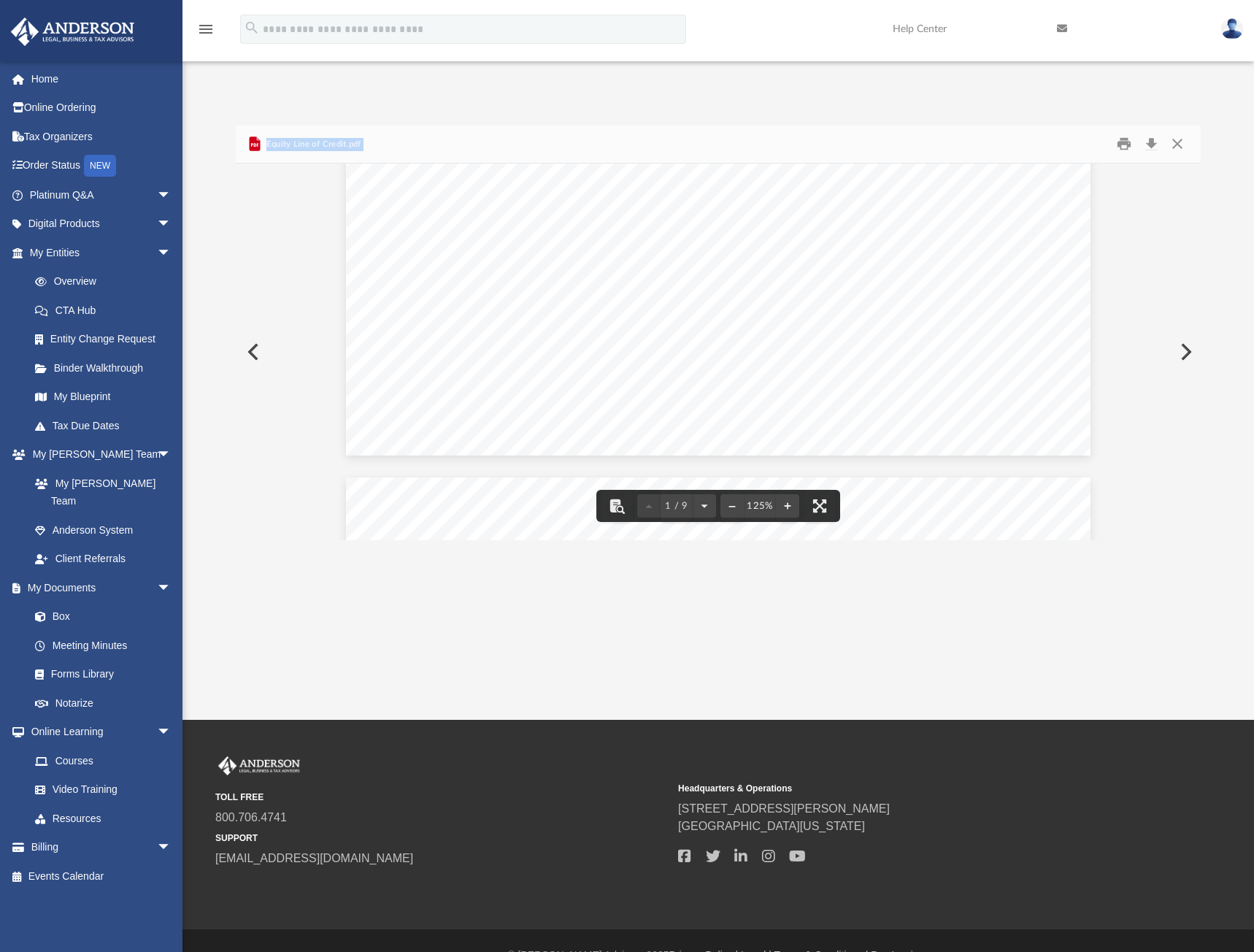
scroll to position [1022, 0]
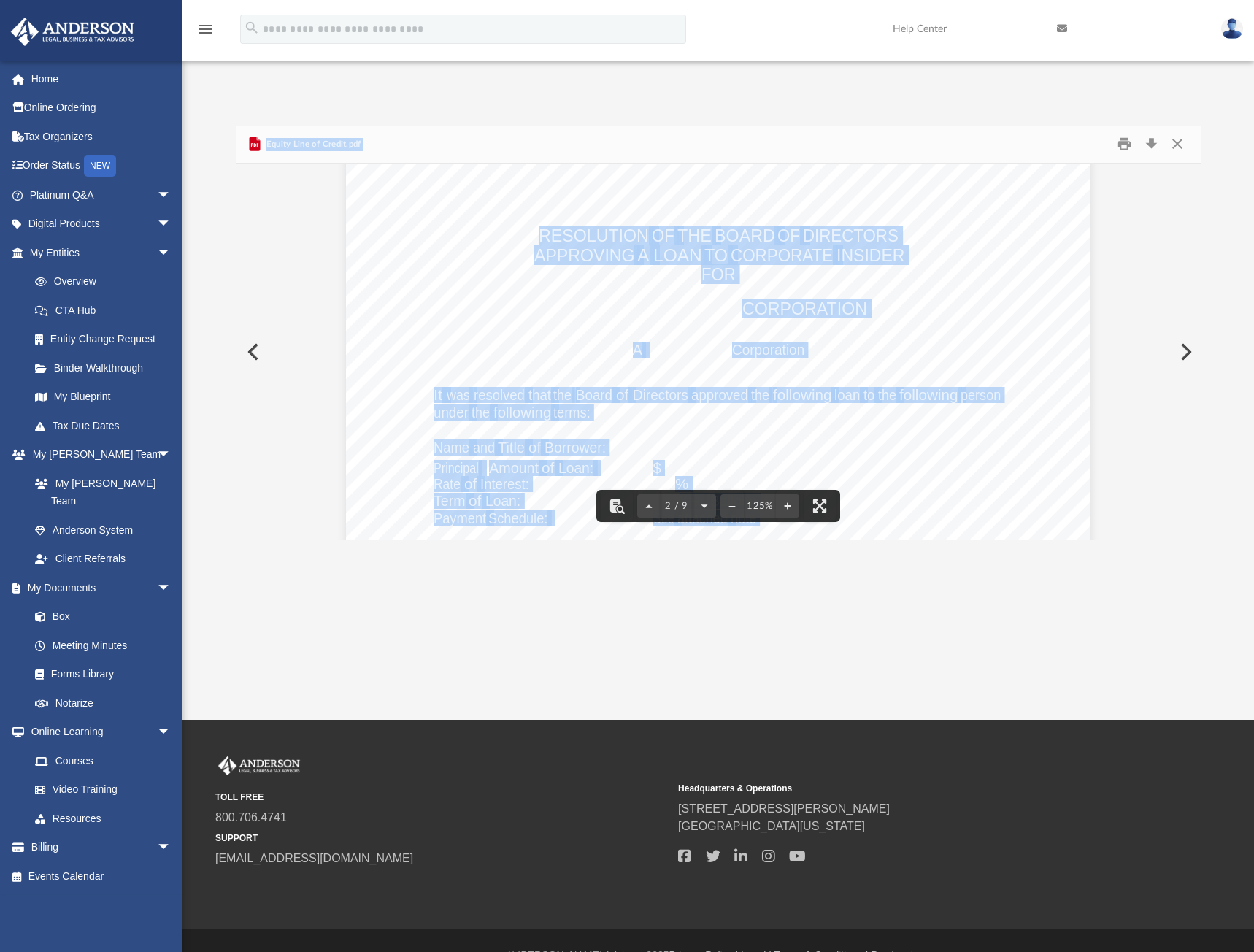
drag, startPoint x: 779, startPoint y: 248, endPoint x: 621, endPoint y: 212, distance: 162.0
click at [621, 212] on div "RESOLUTION OF THE BOARD OF DIRECTORS APPROVING A LOAN TO CORPORATE INSIDER FOR …" at bounding box center [719, 619] width 745 height 964
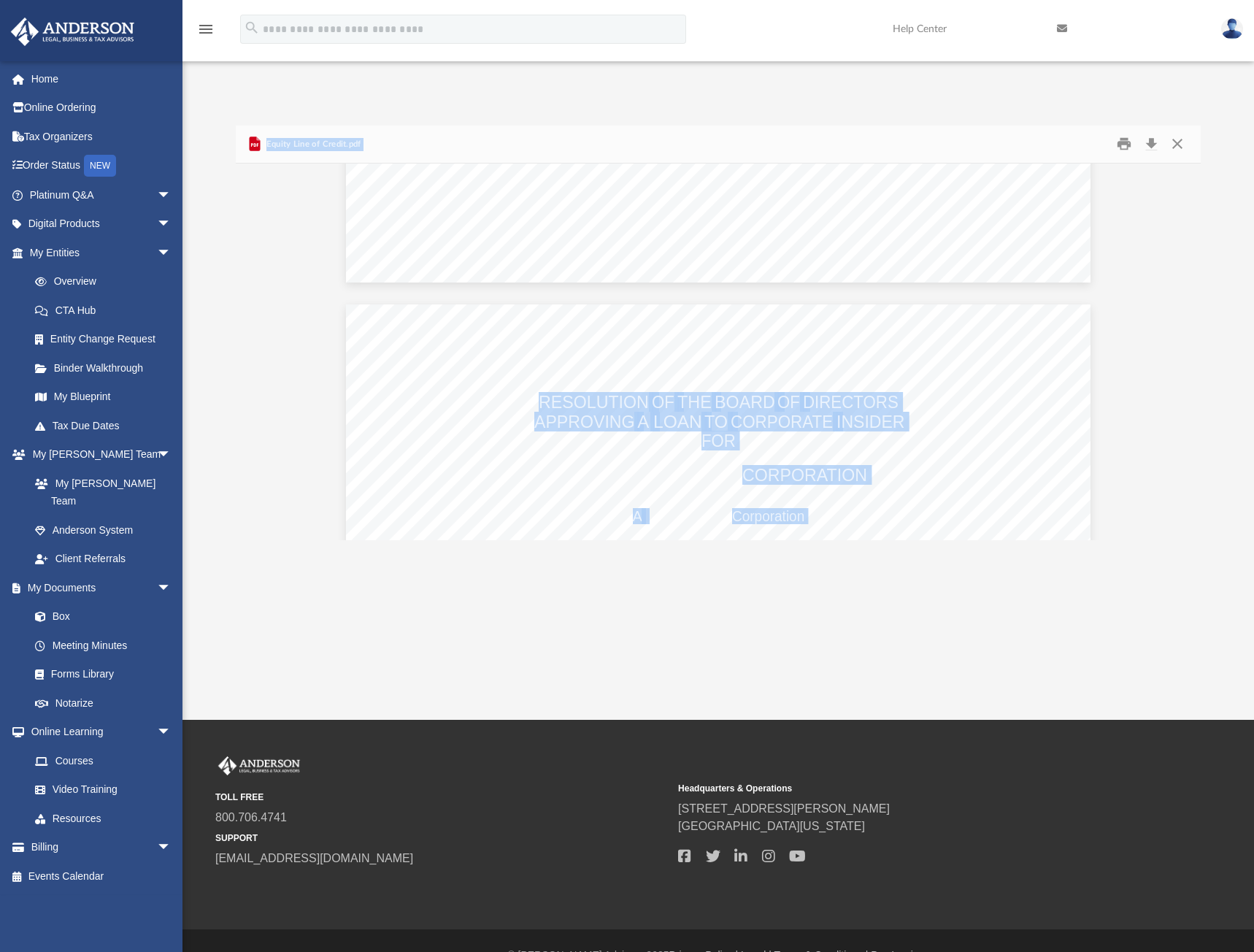
scroll to position [0, 0]
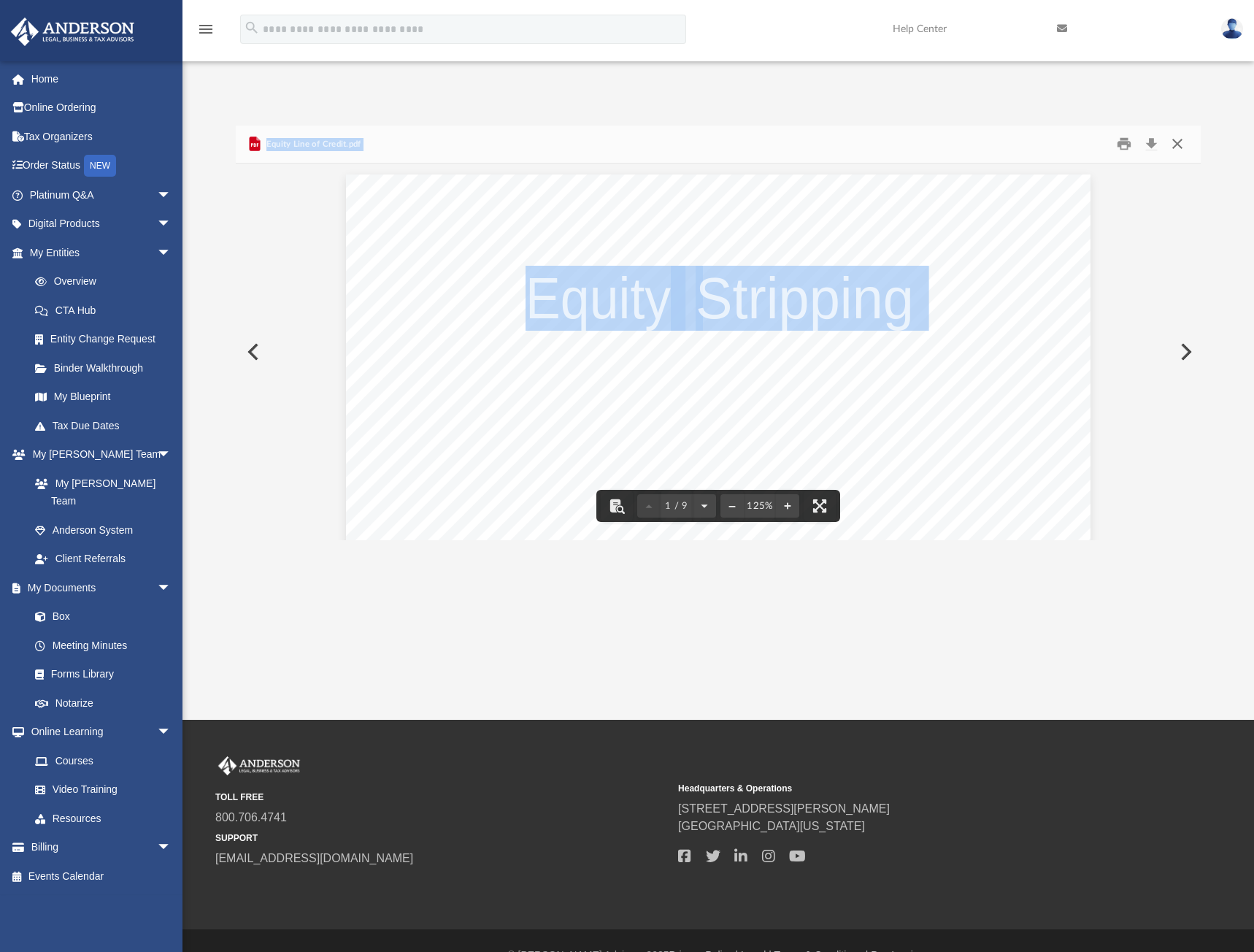
click at [1184, 133] on button "Close" at bounding box center [1177, 144] width 26 height 23
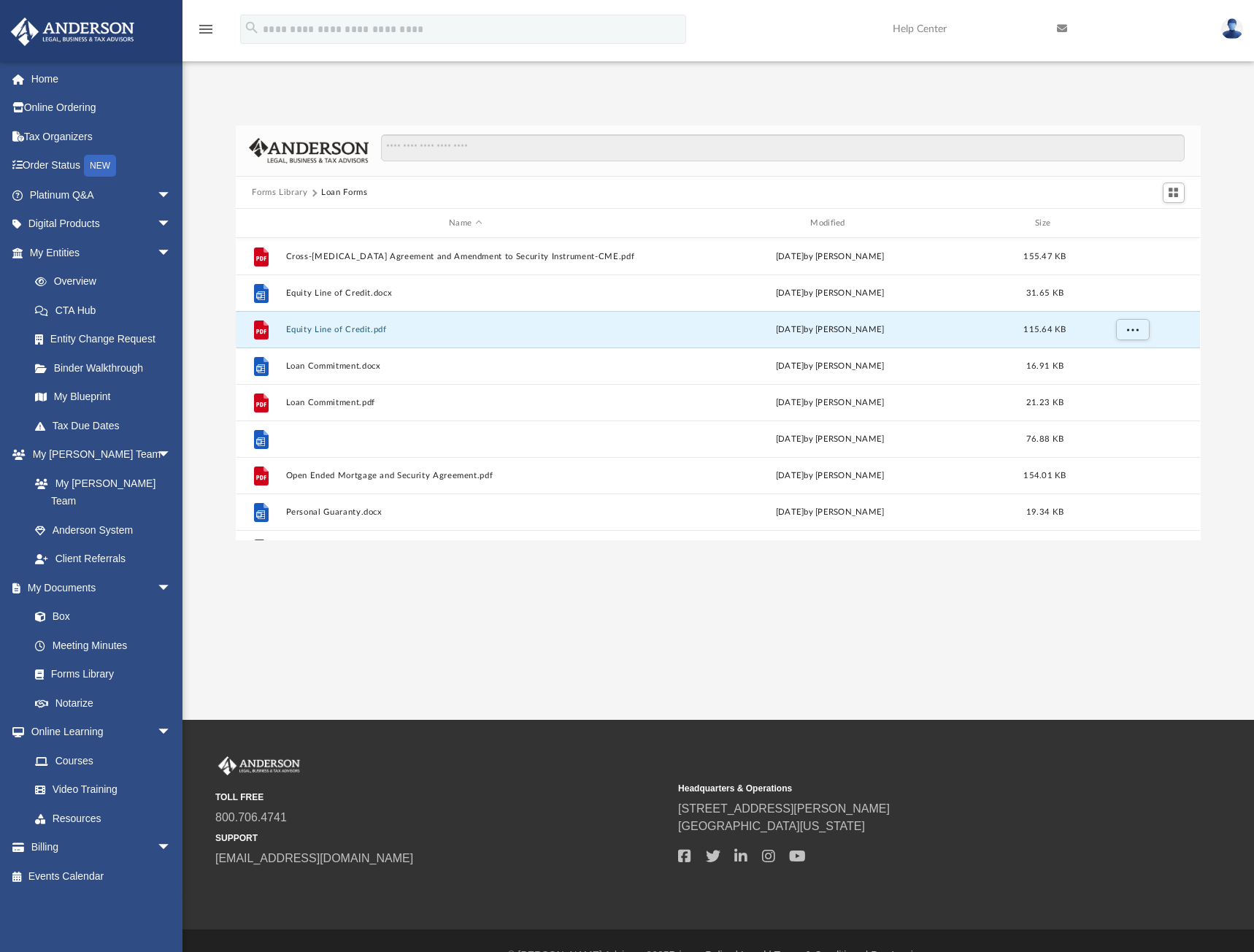
click at [366, 434] on button "Open Ended Mortgage and Security Agreement.docx" at bounding box center [465, 439] width 358 height 9
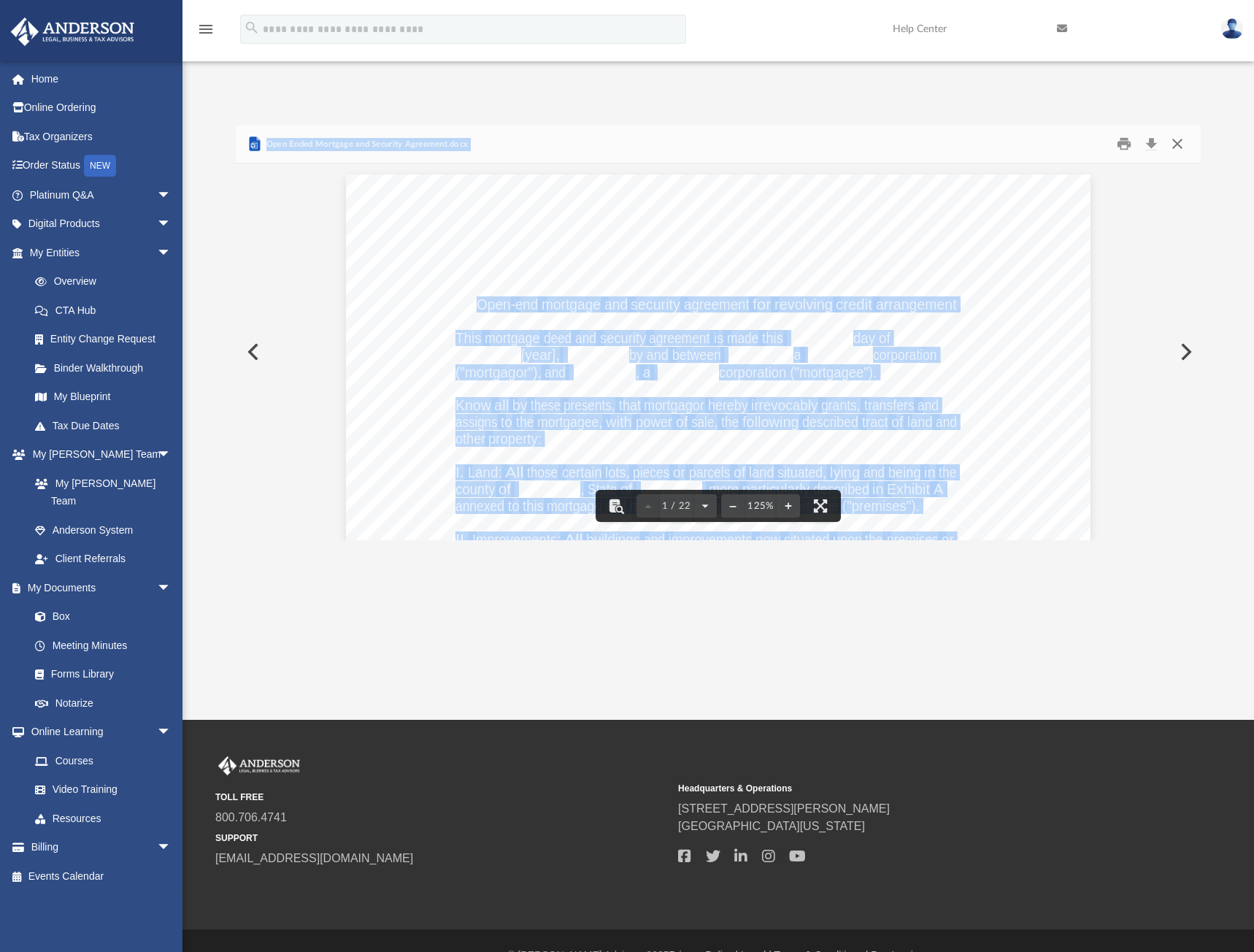
click at [1180, 133] on button "Close" at bounding box center [1177, 144] width 26 height 23
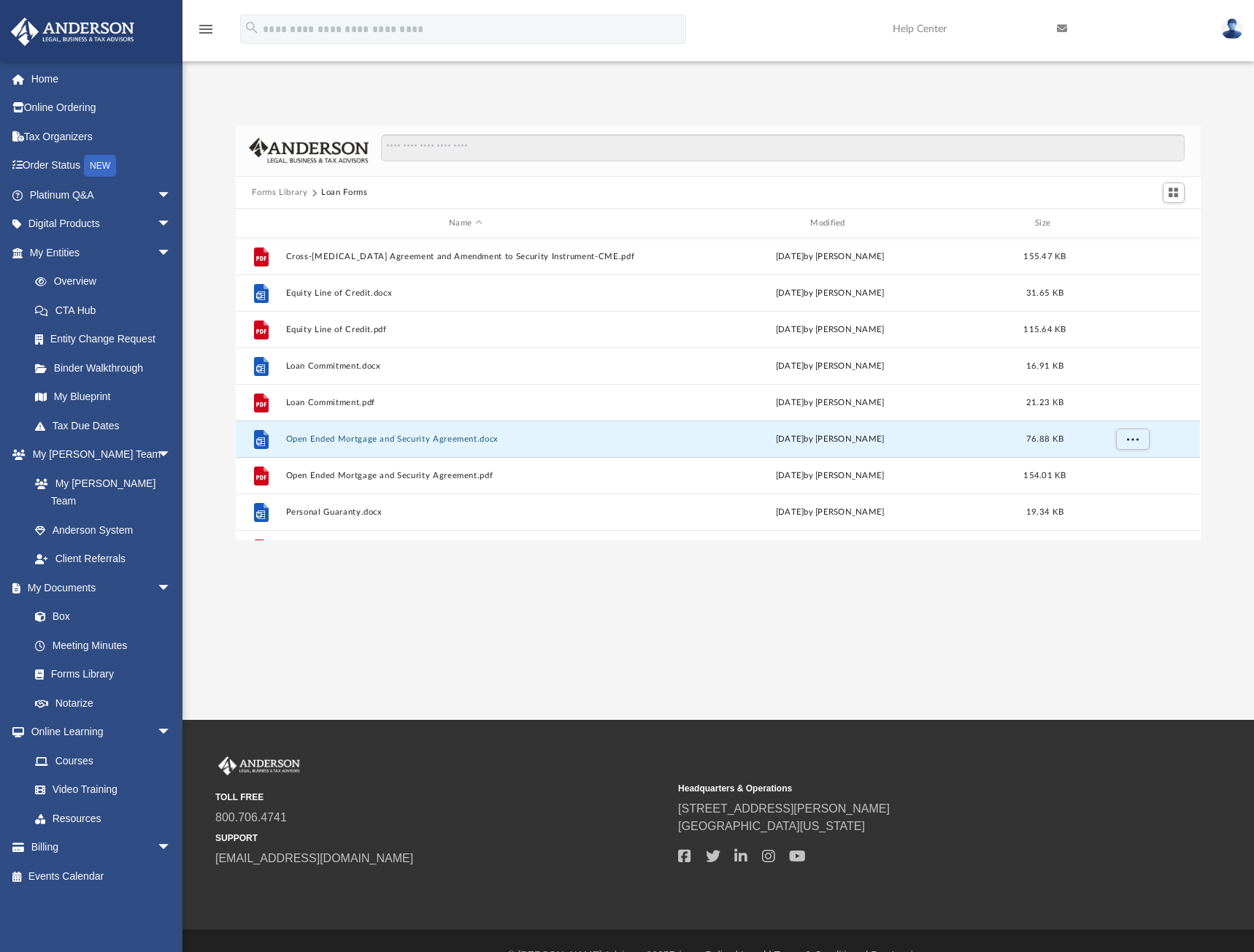
click at [275, 186] on button "Forms Library" at bounding box center [280, 192] width 55 height 13
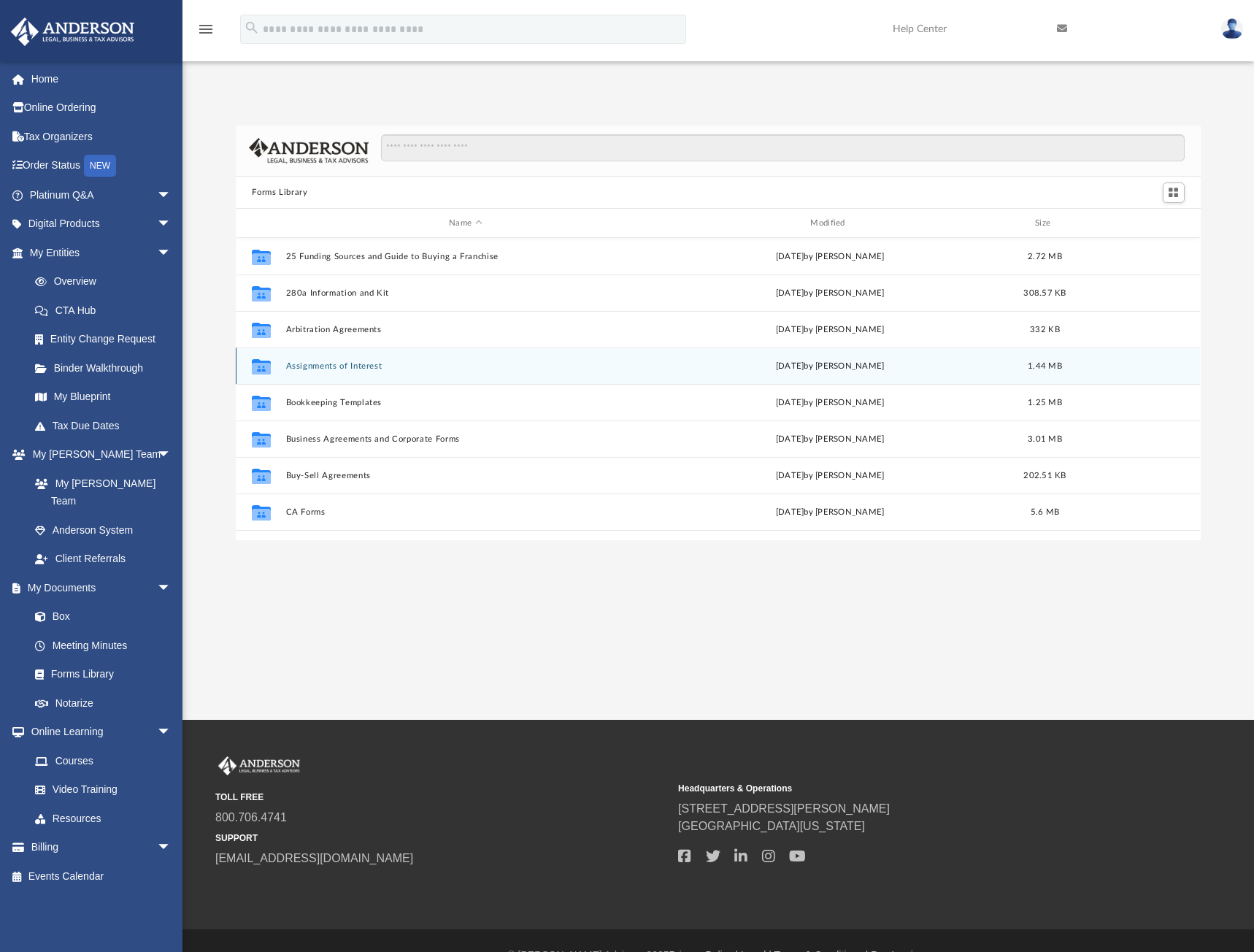
click at [346, 347] on div "Collaborated Folder Assignments of Interest Wed Jun 26 2024 by Mary Acree 1.44 …" at bounding box center [718, 365] width 965 height 36
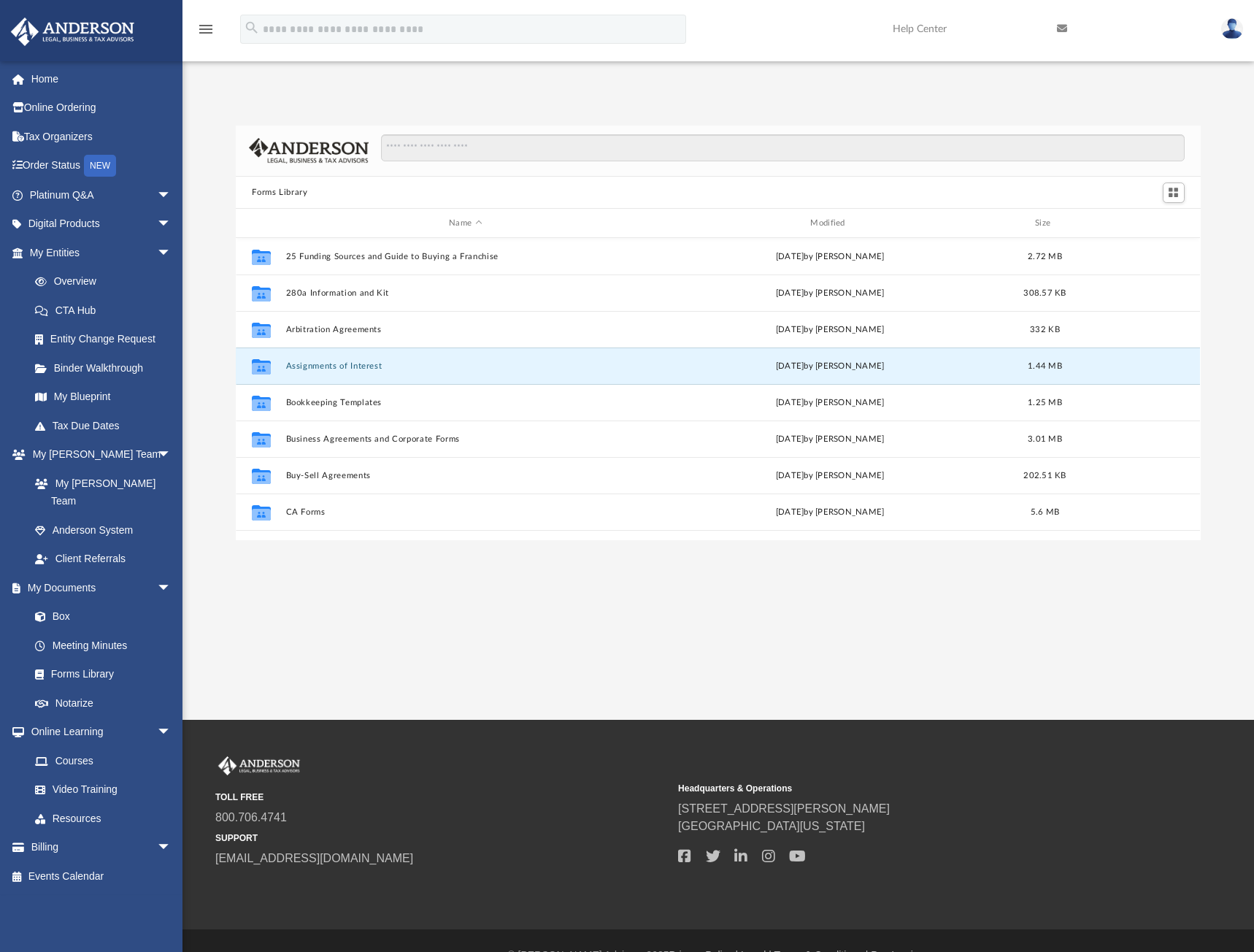
click at [355, 361] on button "Assignments of Interest" at bounding box center [465, 366] width 358 height 9
click at [270, 355] on icon "Collaborated Folder" at bounding box center [262, 367] width 24 height 24
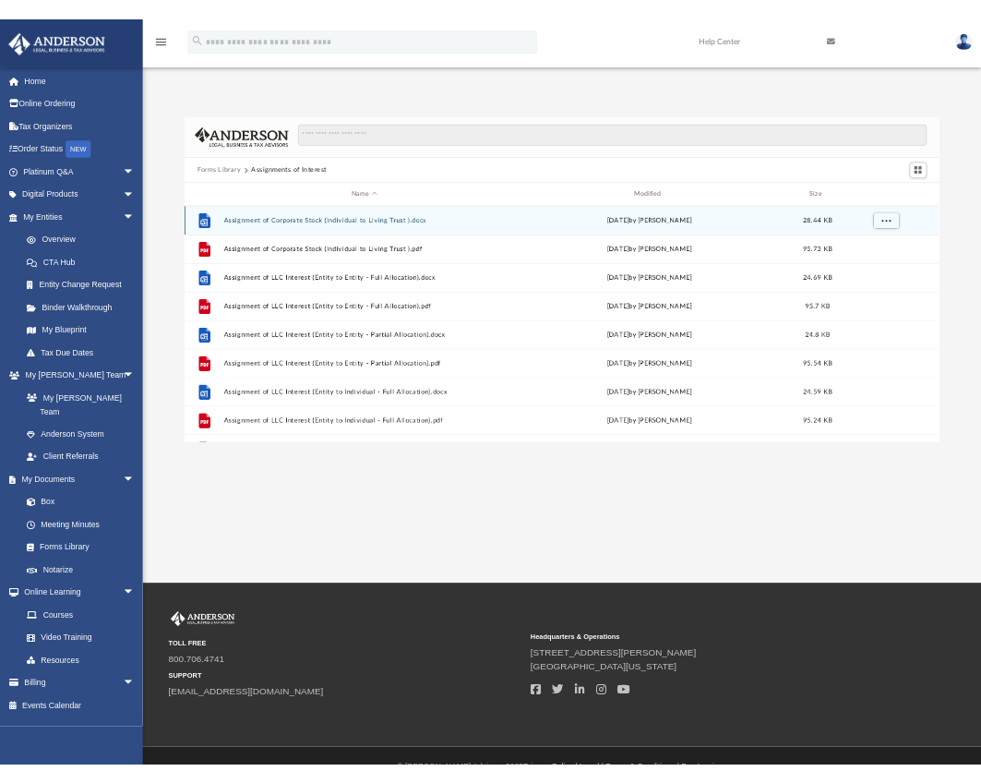
scroll to position [406, 661]
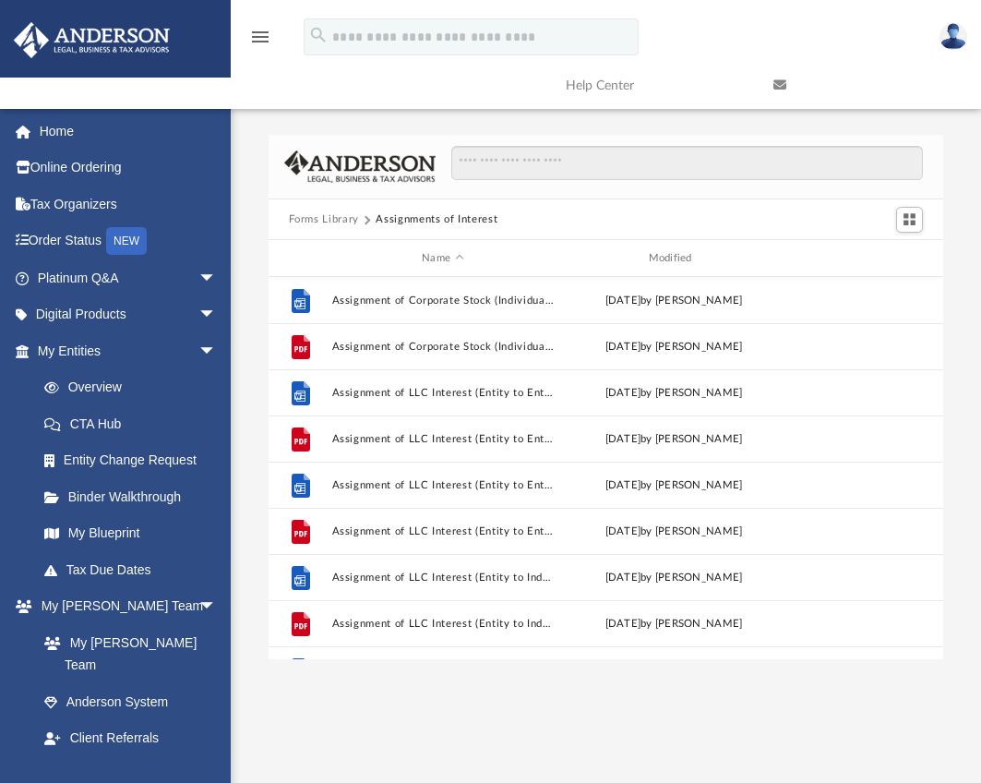
click at [110, 423] on link "CTA Hub" at bounding box center [135, 423] width 219 height 37
